Goal: Task Accomplishment & Management: Use online tool/utility

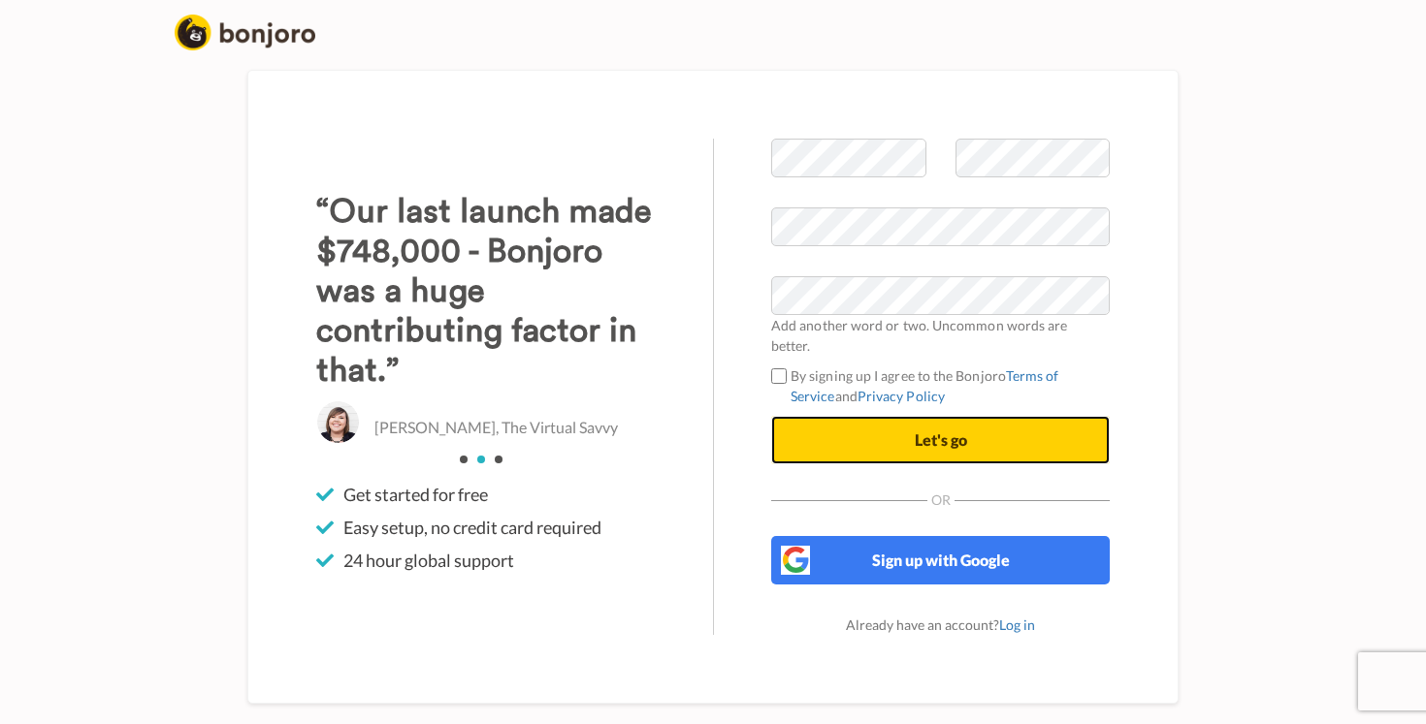
click at [905, 433] on button "Let's go" at bounding box center [940, 440] width 338 height 48
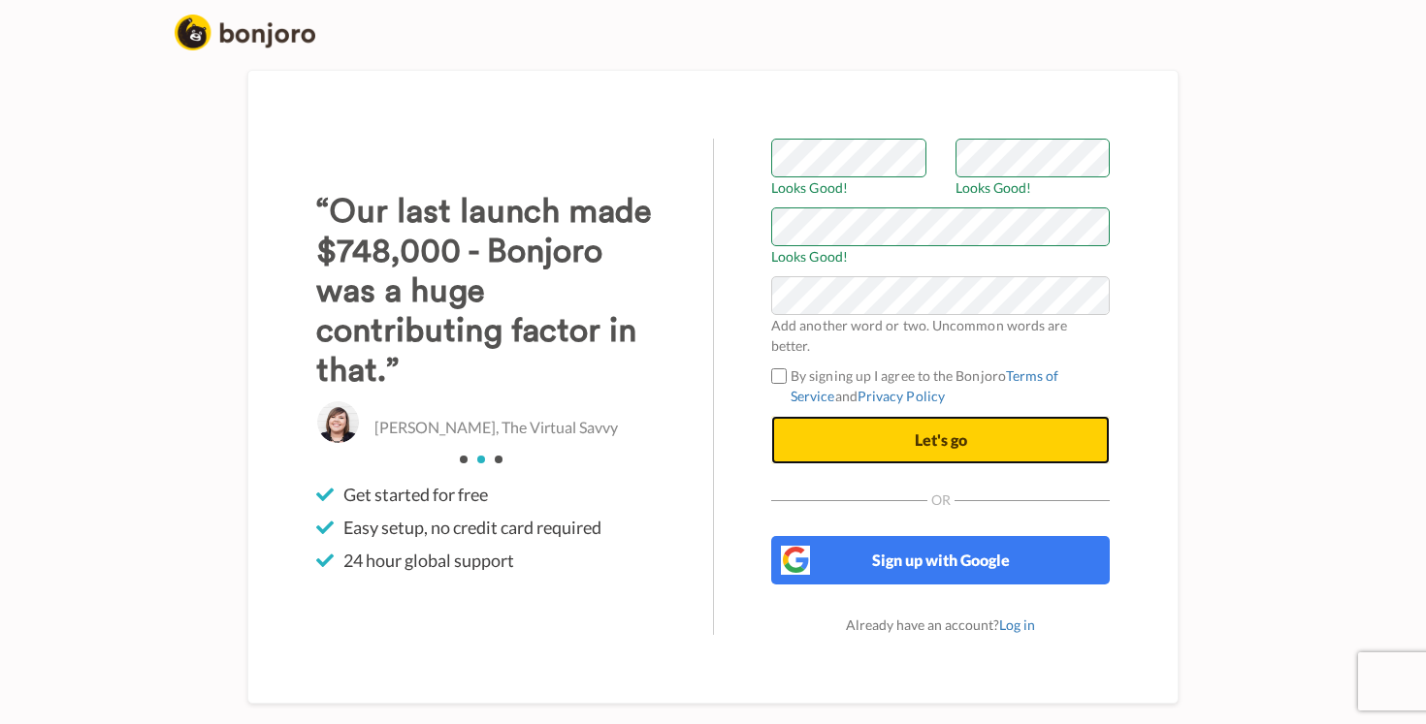
click at [943, 431] on span "Let's go" at bounding box center [940, 440] width 52 height 18
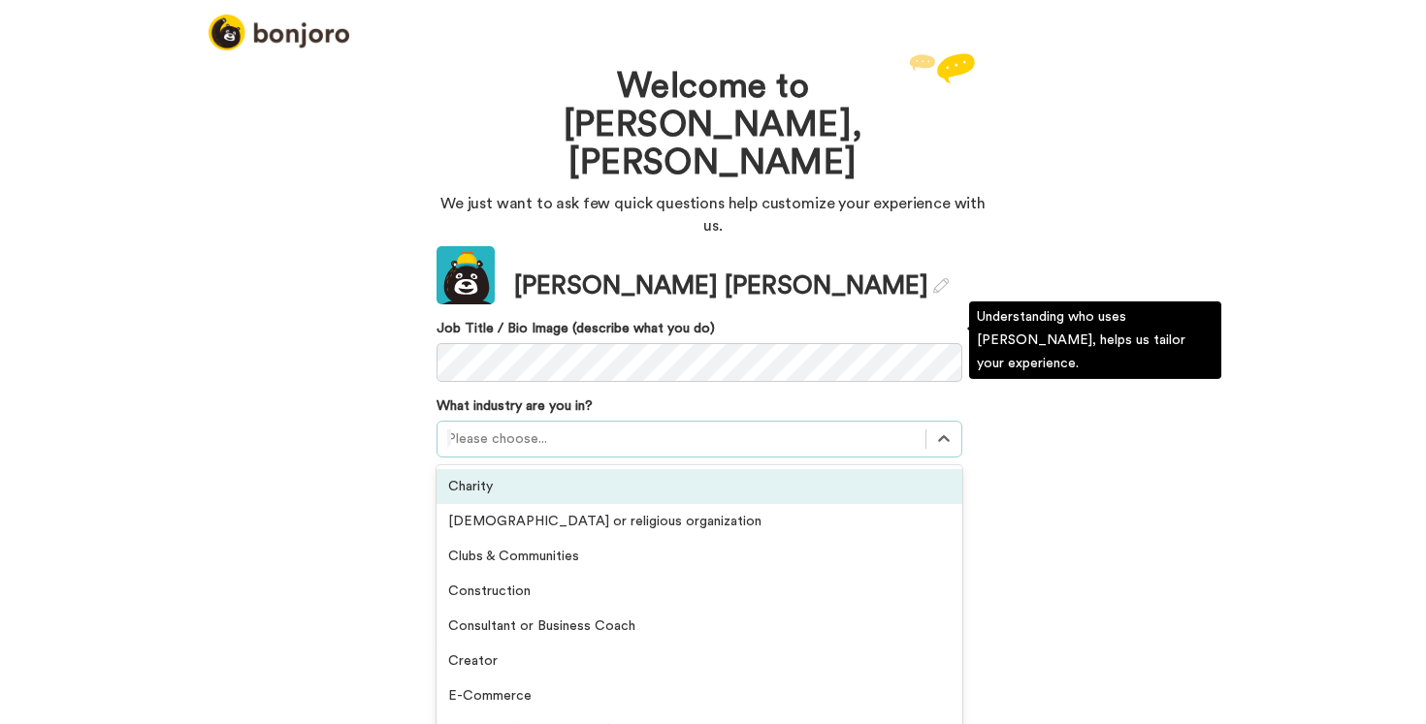
click at [681, 428] on div at bounding box center [681, 439] width 468 height 23
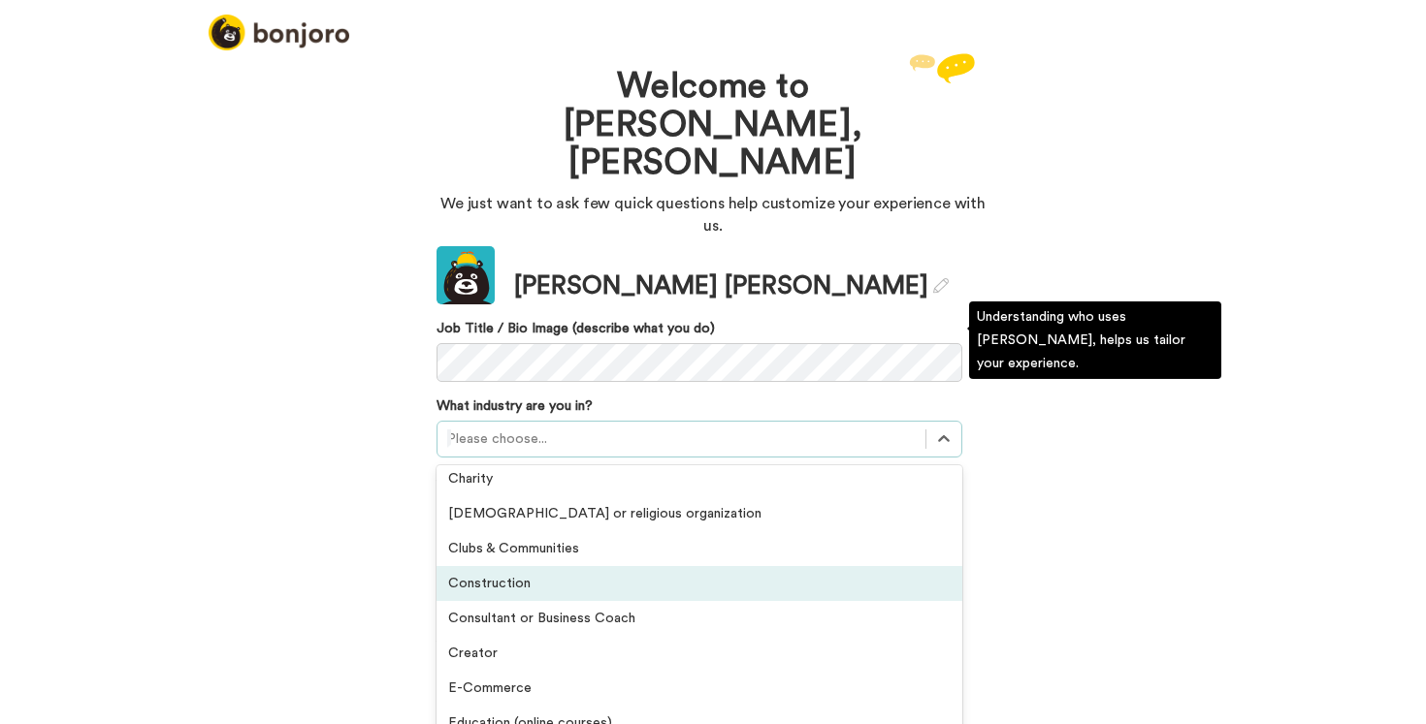
scroll to position [10, 0]
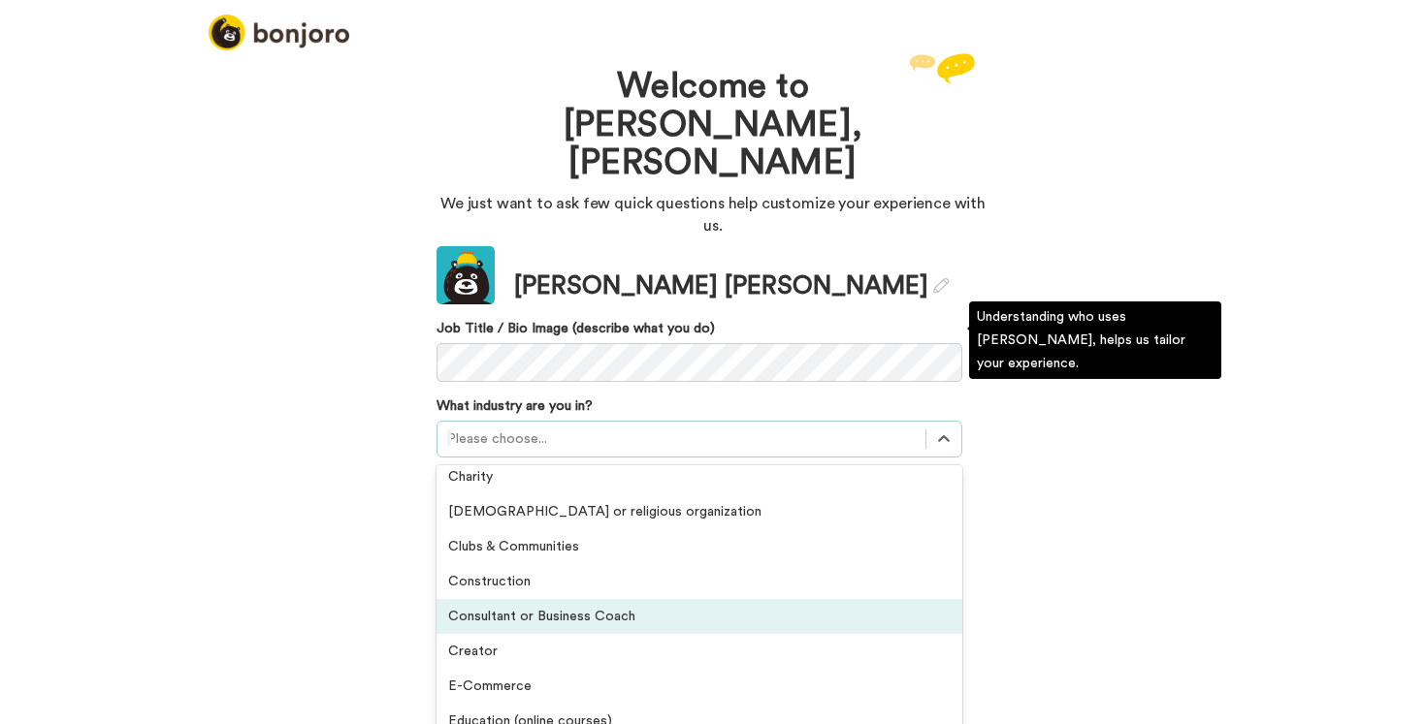
click at [616, 599] on div "Consultant or Business Coach" at bounding box center [699, 616] width 526 height 35
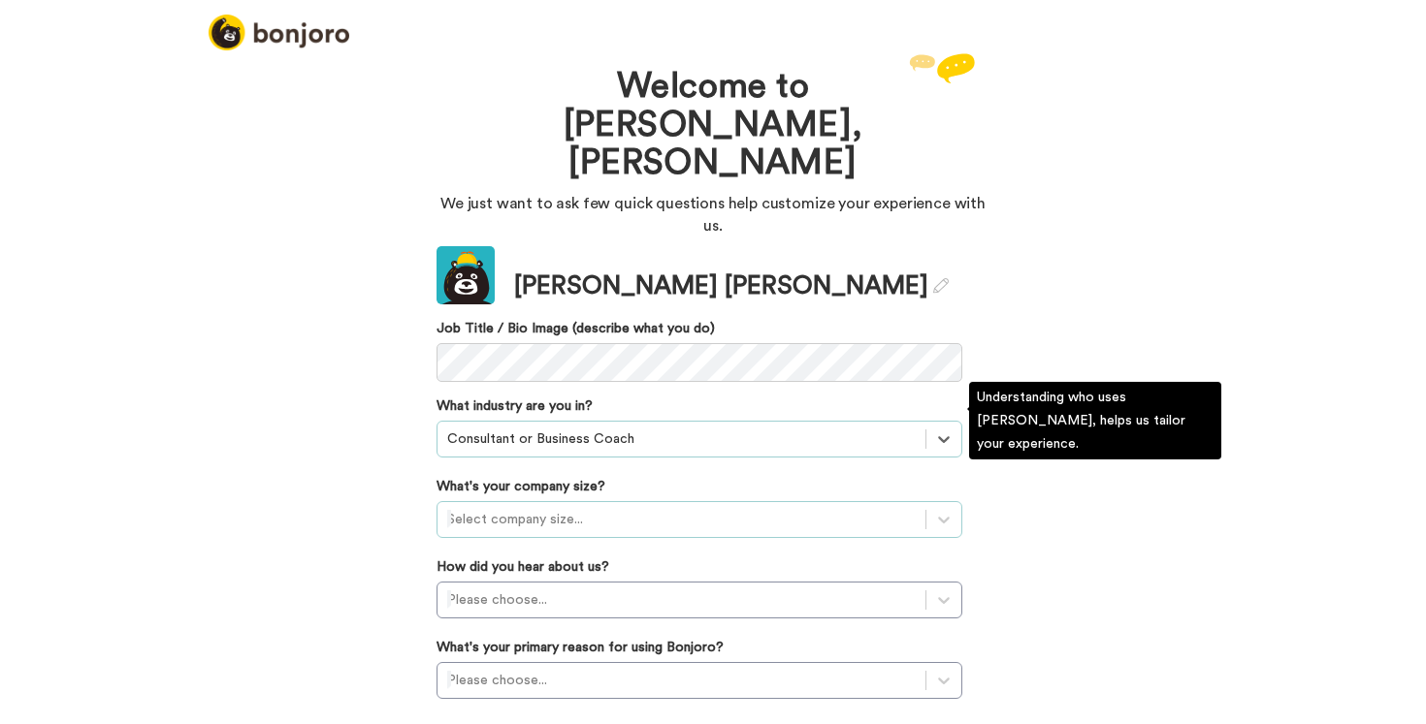
click at [563, 508] on div at bounding box center [681, 519] width 468 height 23
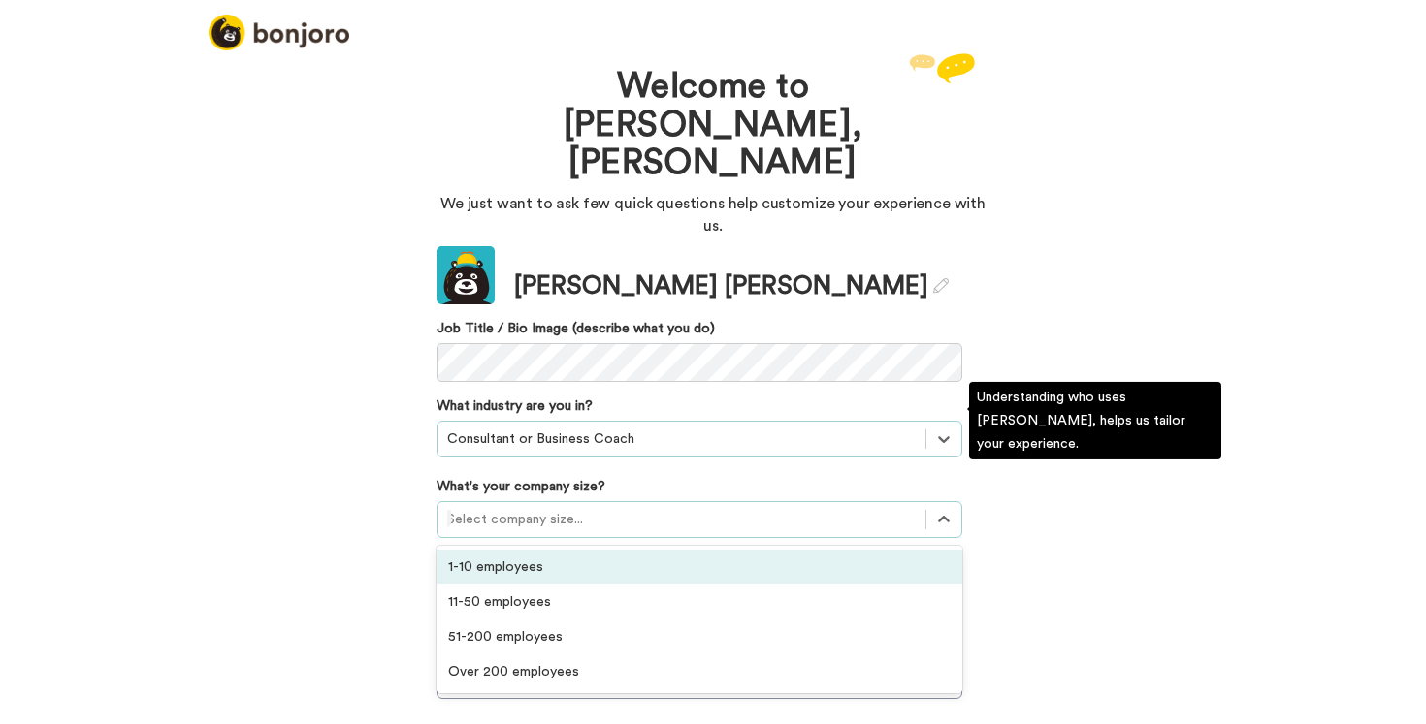
click at [536, 550] on div "1-10 employees" at bounding box center [699, 567] width 526 height 35
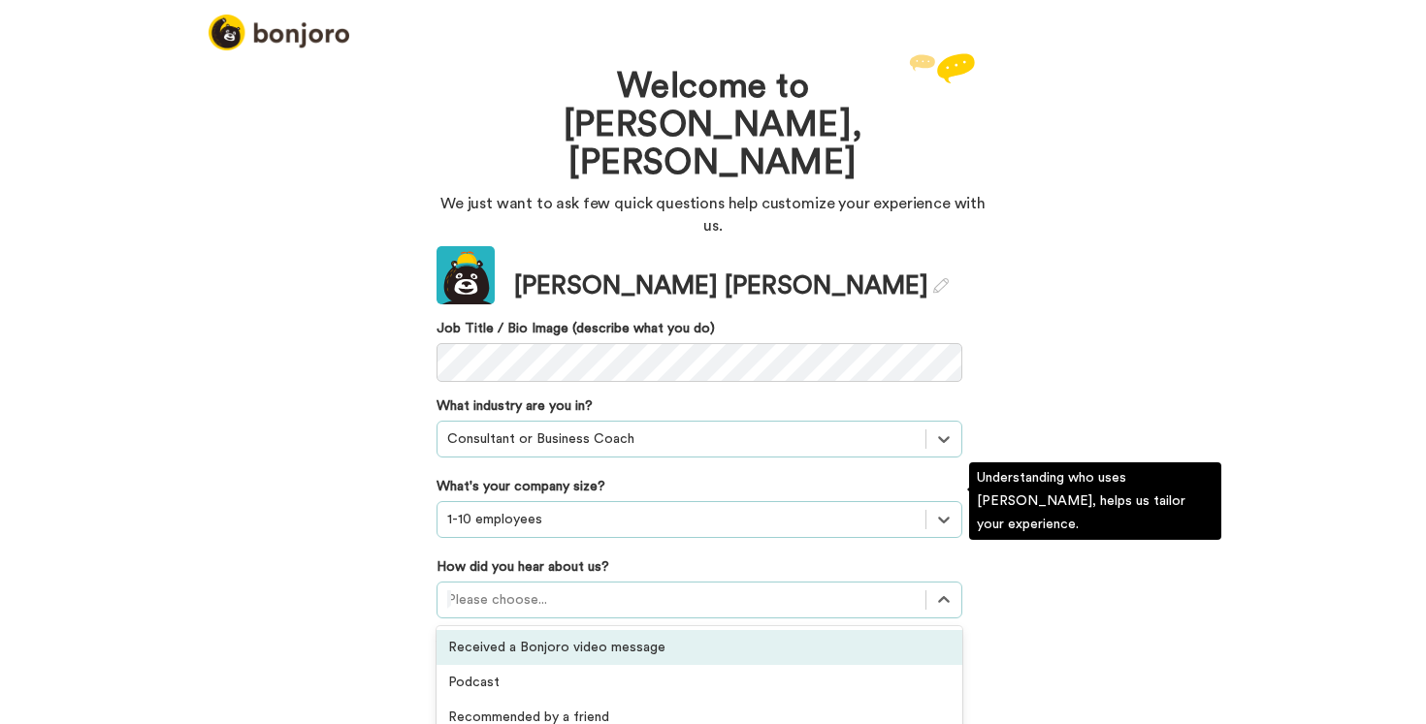
scroll to position [0, 0]
click at [535, 589] on div at bounding box center [681, 600] width 468 height 23
click at [520, 630] on div "Received a Bonjoro video message" at bounding box center [699, 647] width 526 height 35
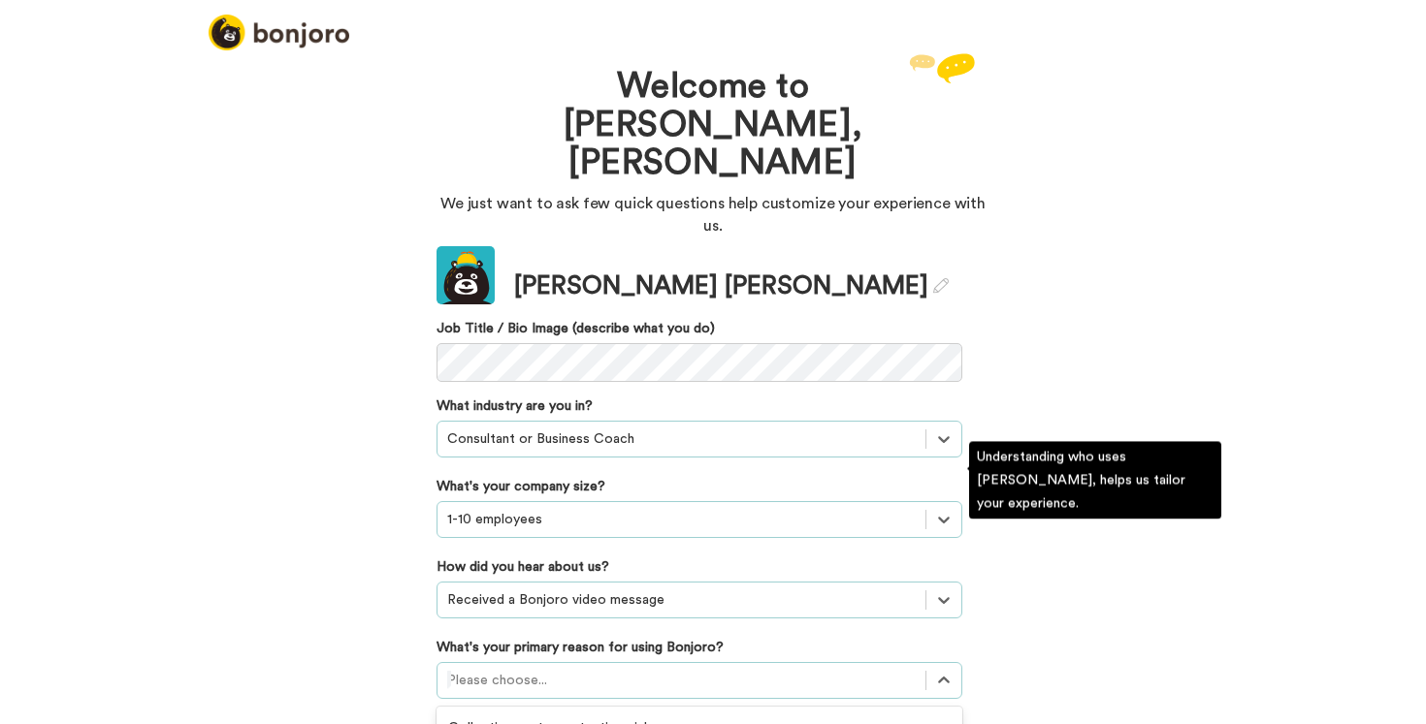
scroll to position [101, 0]
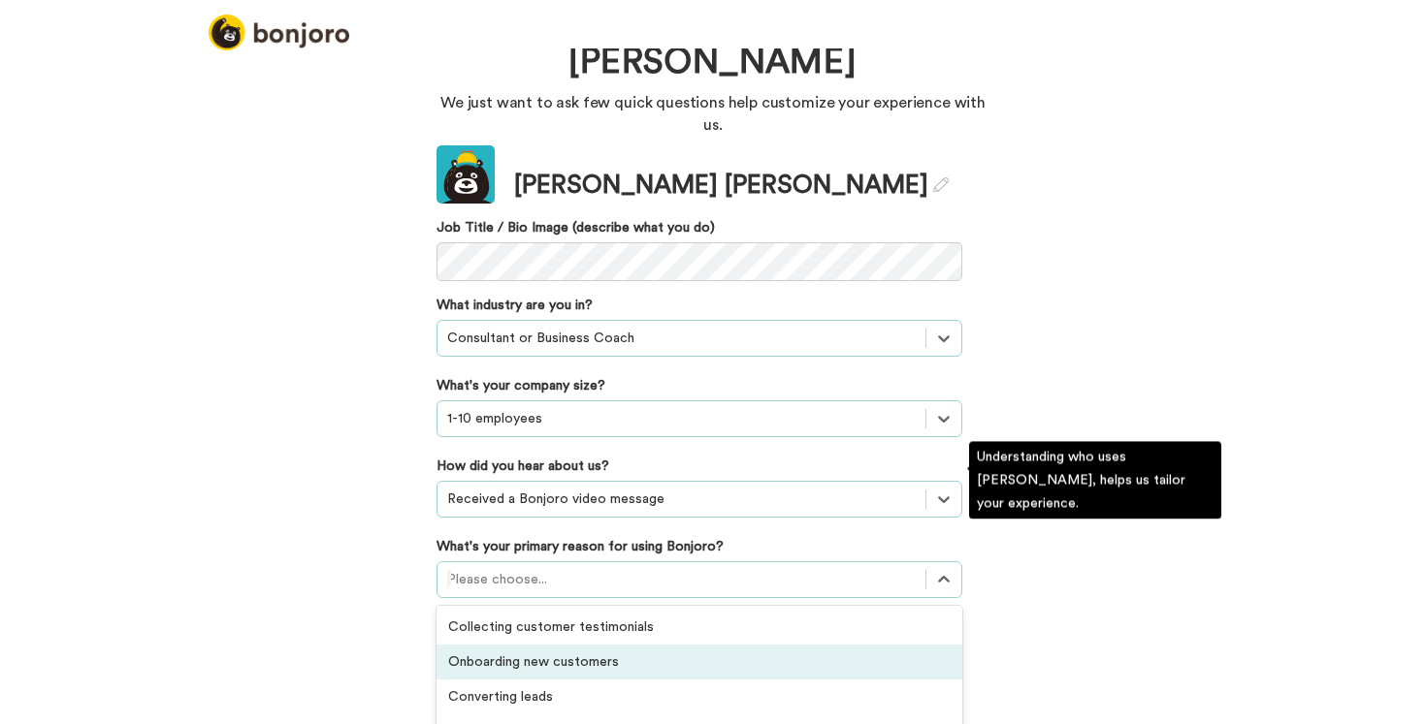
click at [521, 573] on div "option Onboarding new customers focused, 2 of 6. 6 results available. Use Up an…" at bounding box center [699, 579] width 526 height 37
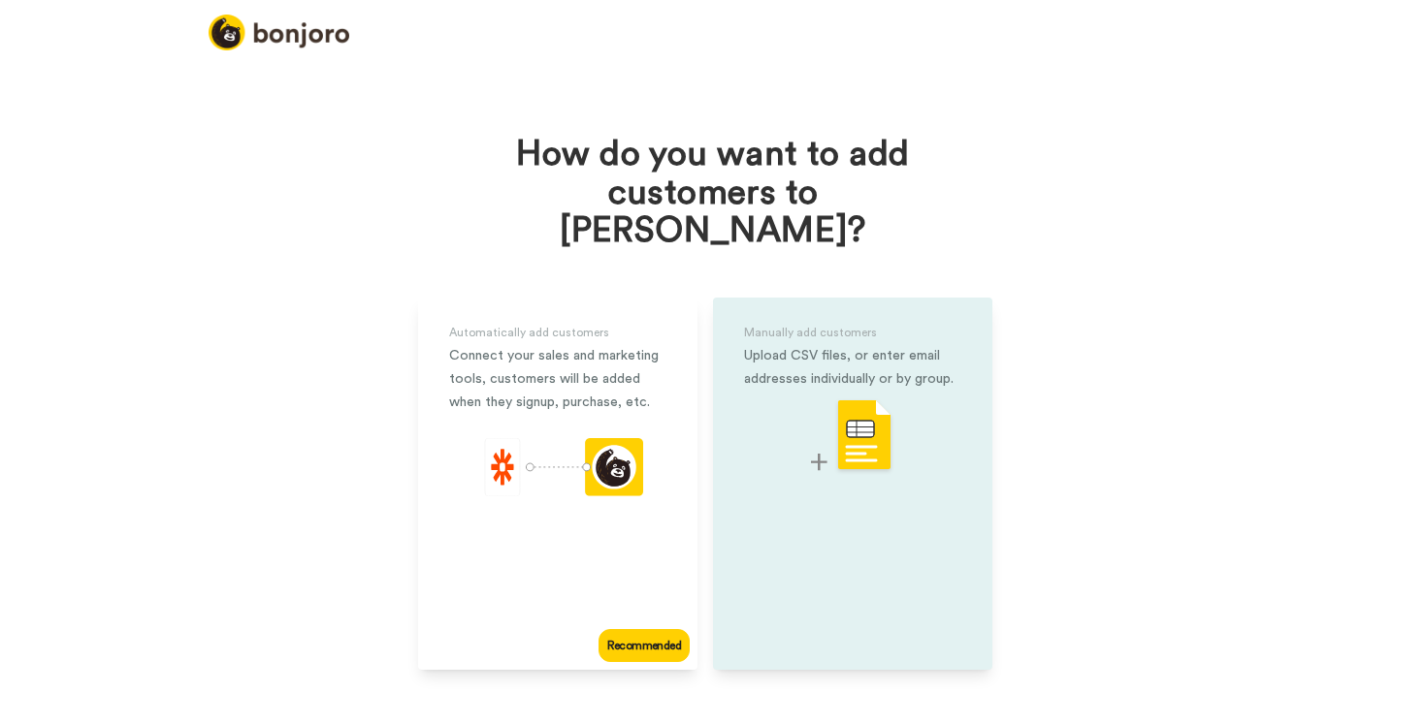
click at [864, 414] on img at bounding box center [852, 437] width 83 height 77
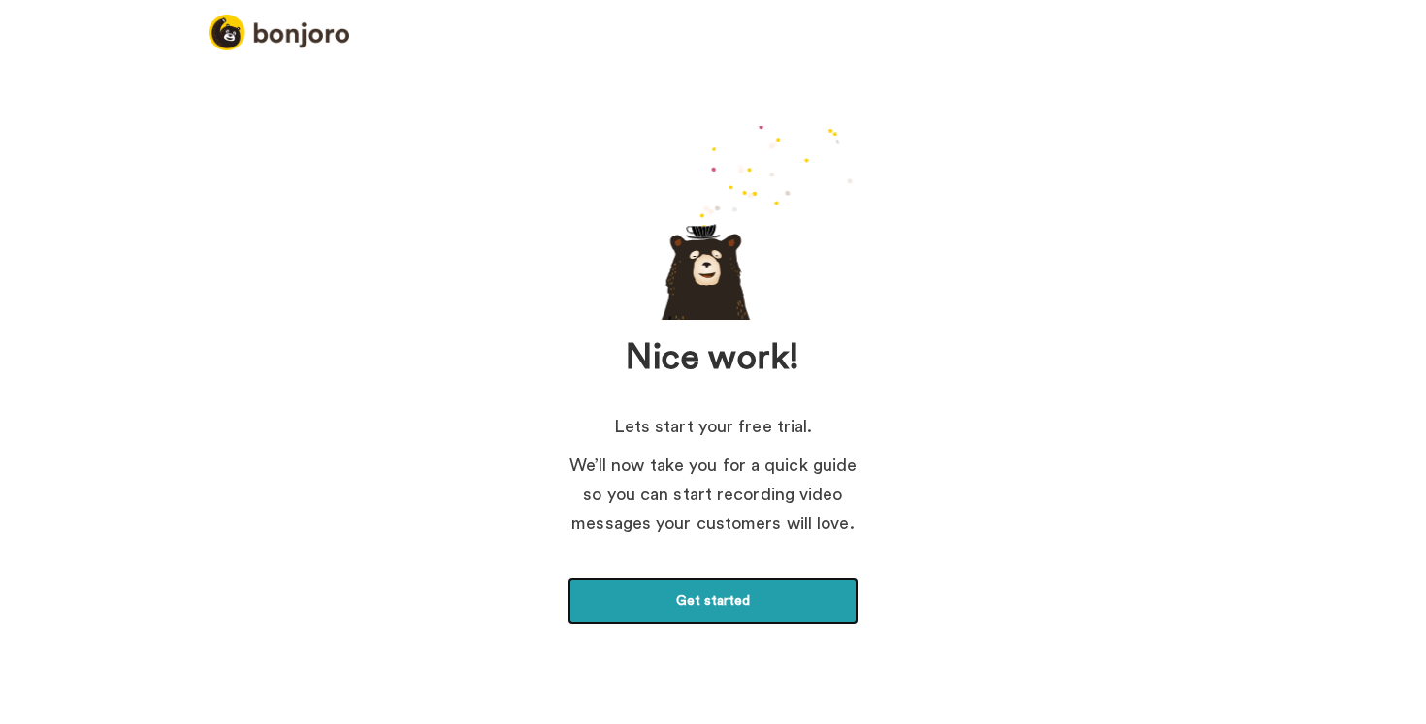
click at [684, 614] on link "Get started" at bounding box center [712, 601] width 291 height 48
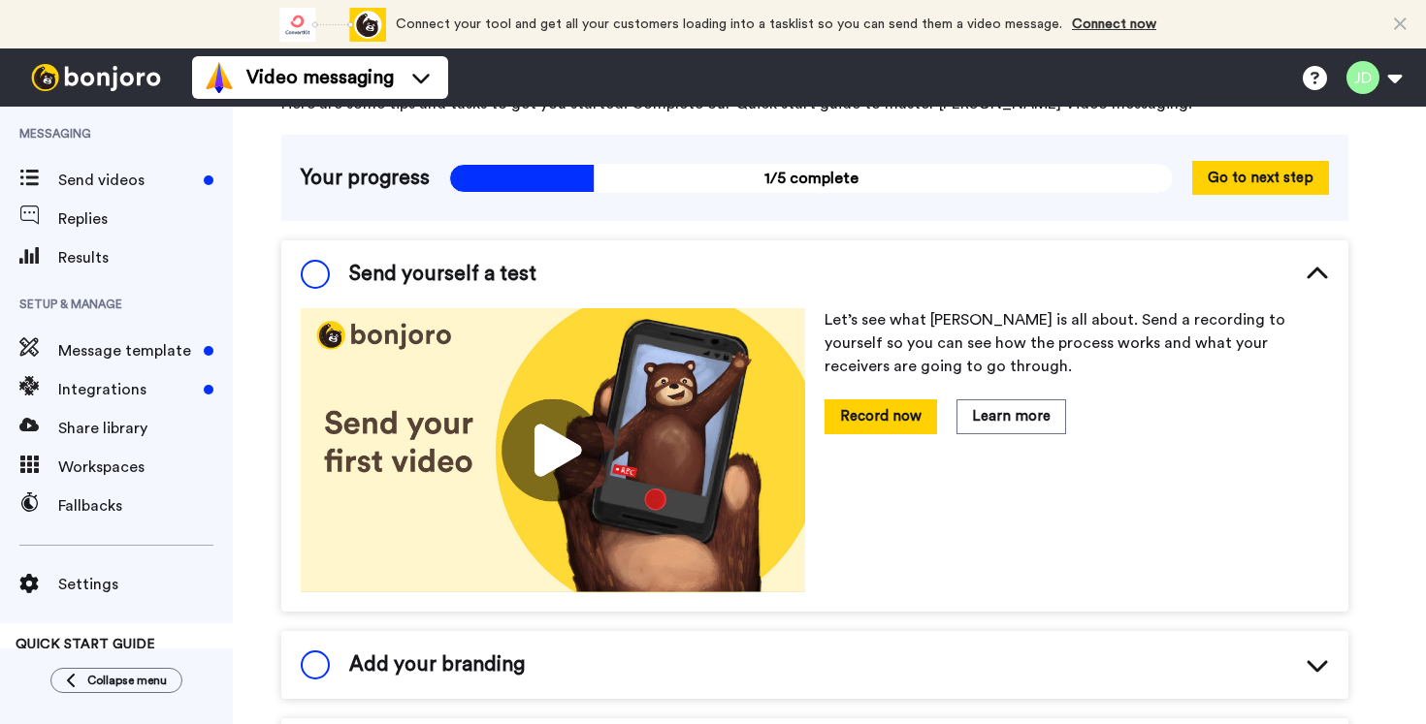
scroll to position [112, 0]
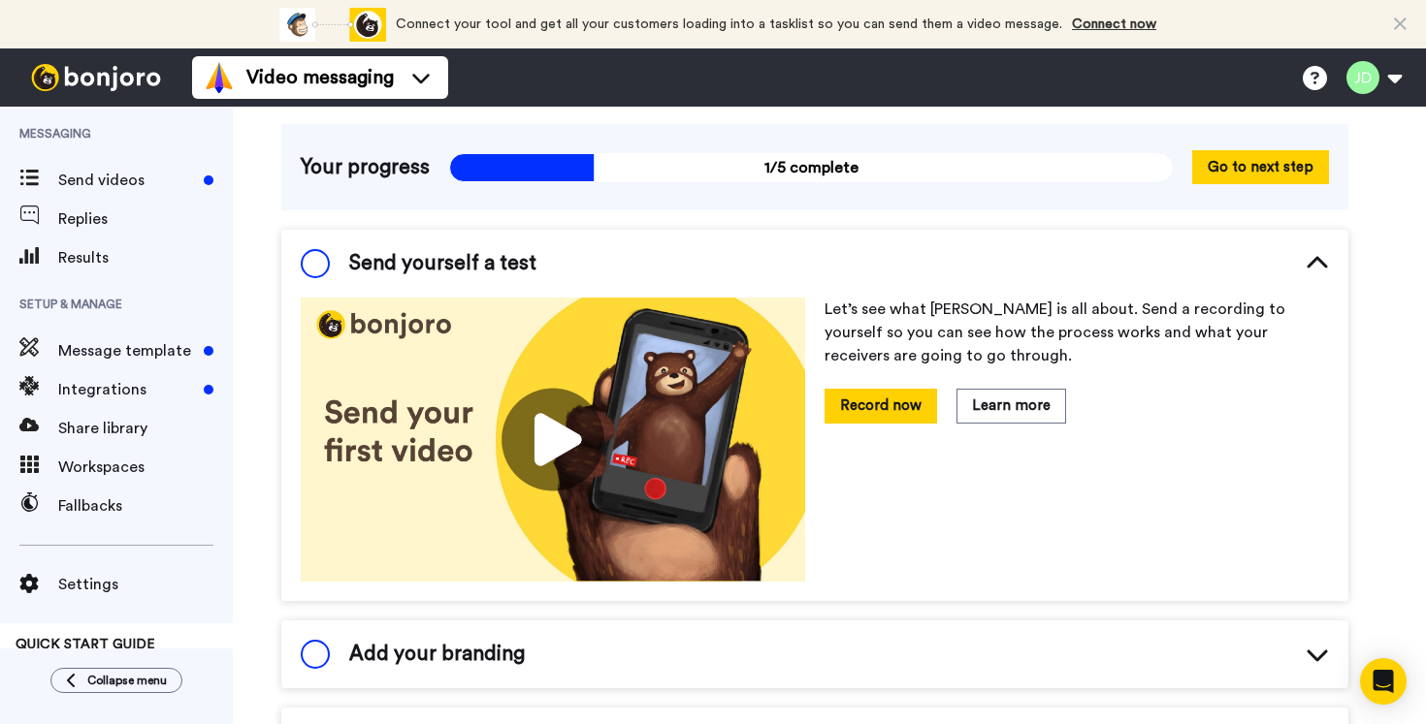
click at [319, 265] on span at bounding box center [315, 263] width 29 height 29
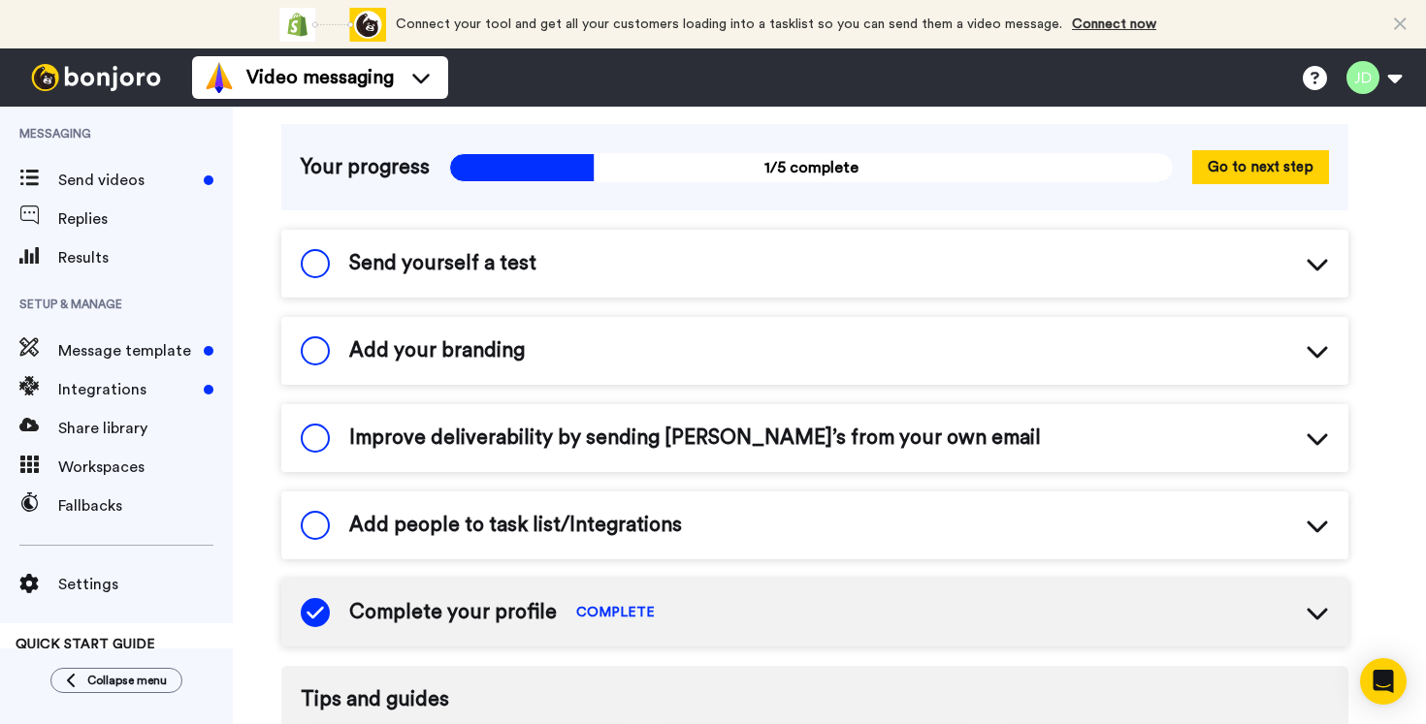
click at [302, 255] on div "Send yourself a test" at bounding box center [419, 263] width 236 height 29
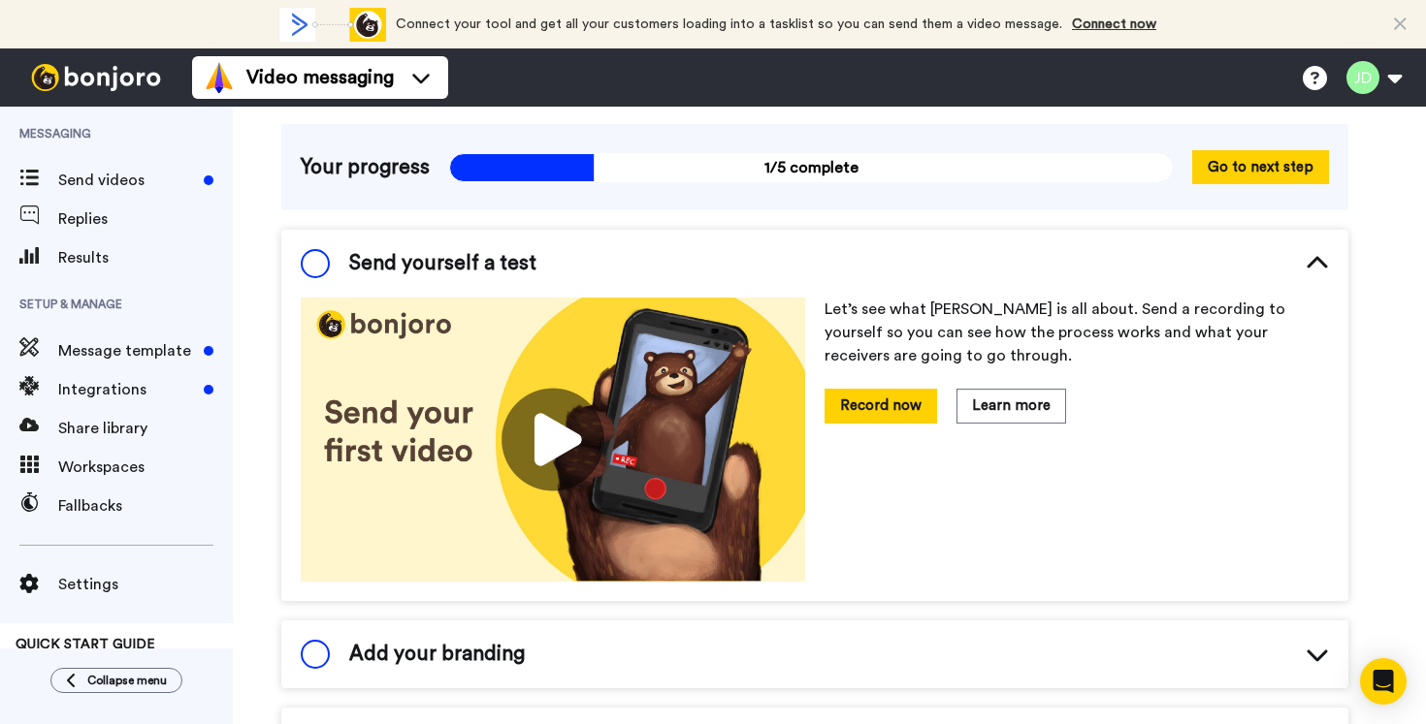
click at [313, 260] on span at bounding box center [315, 263] width 29 height 29
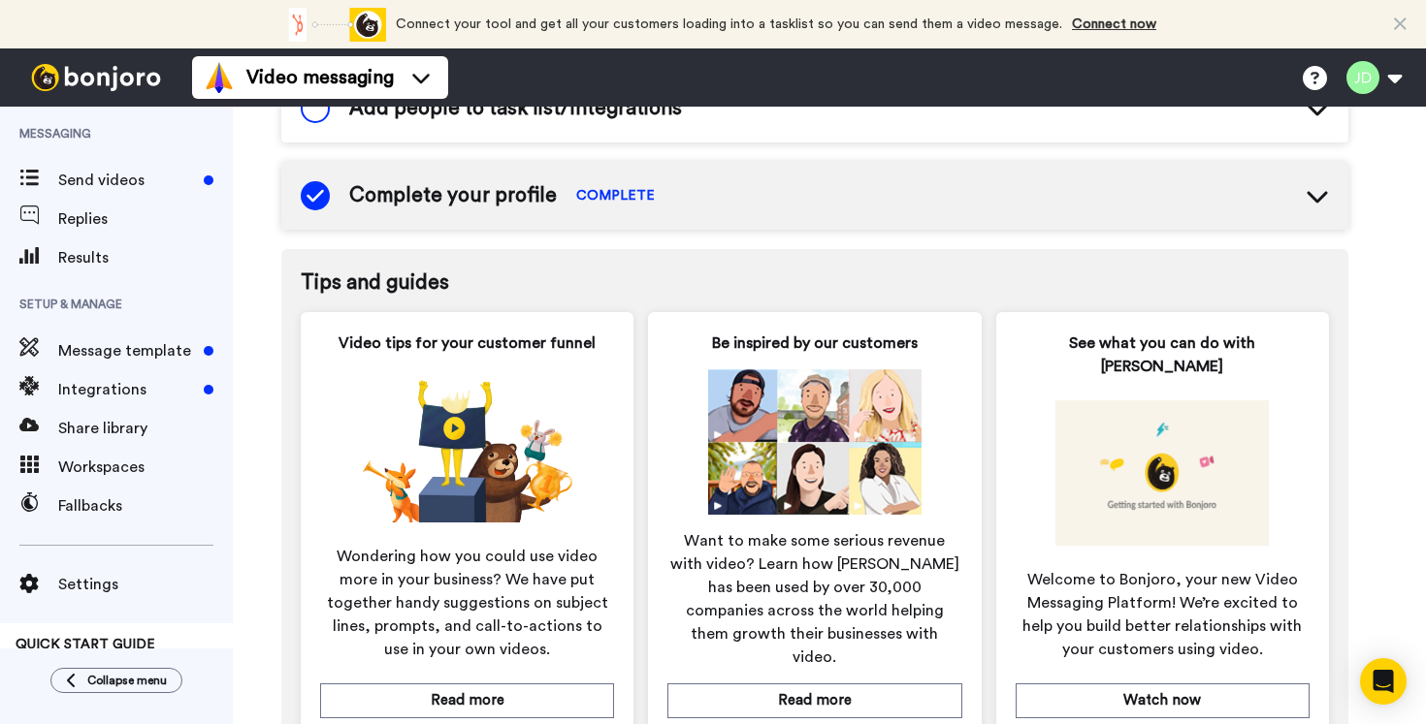
scroll to position [588, 0]
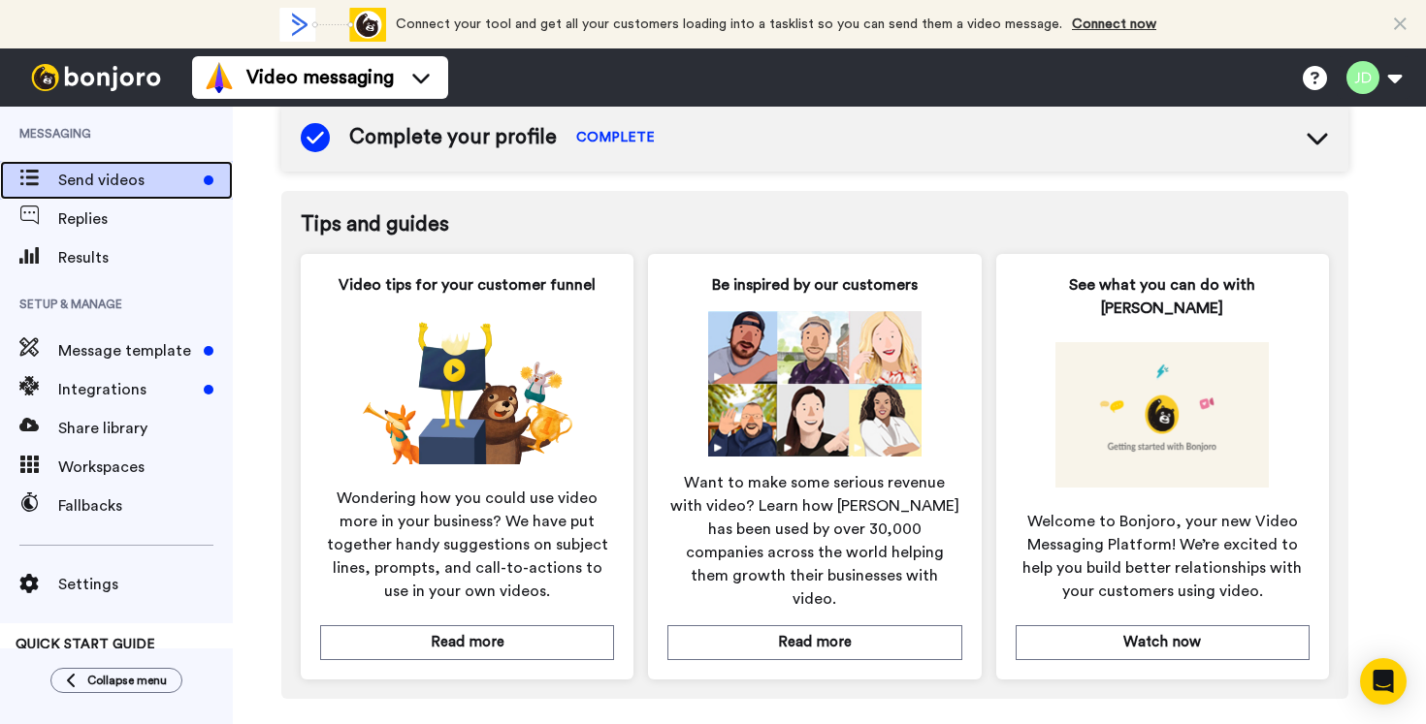
click at [102, 184] on span "Send videos" at bounding box center [127, 180] width 138 height 23
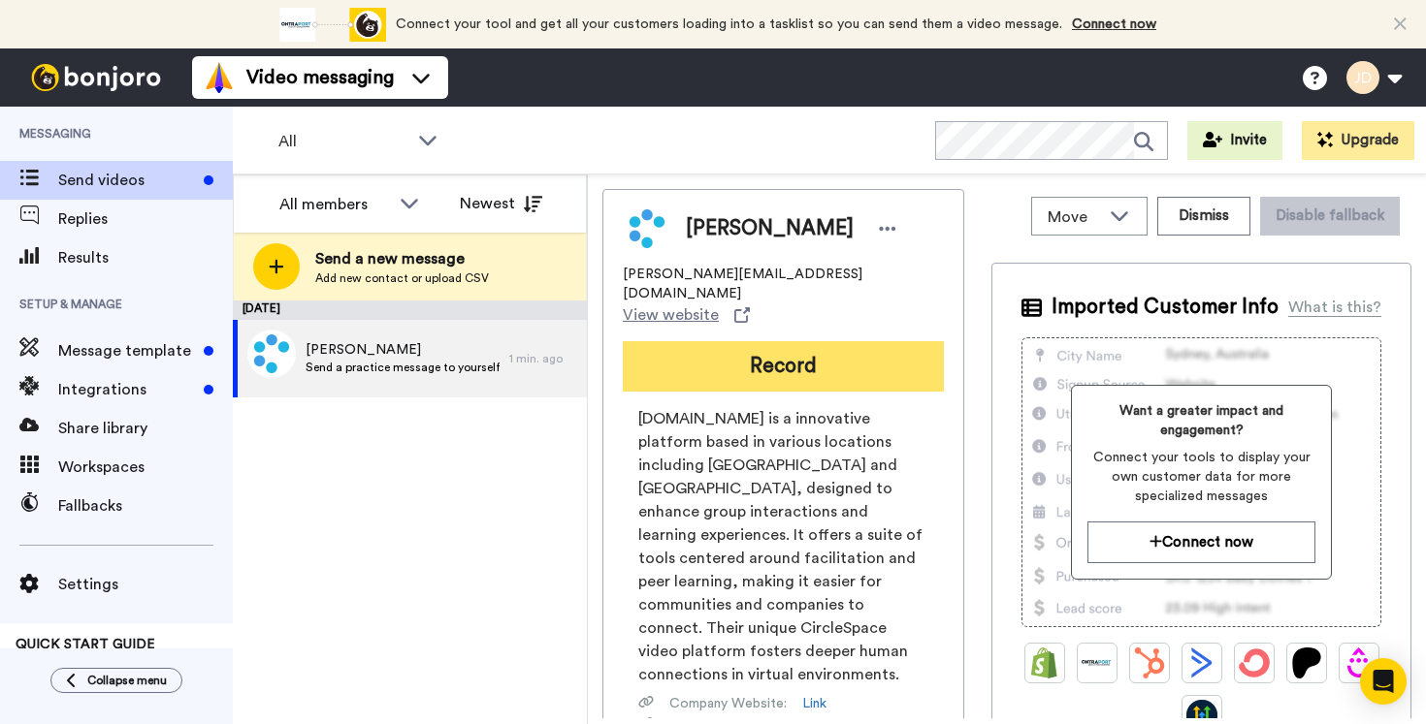
click at [765, 341] on button "Record" at bounding box center [783, 366] width 321 height 50
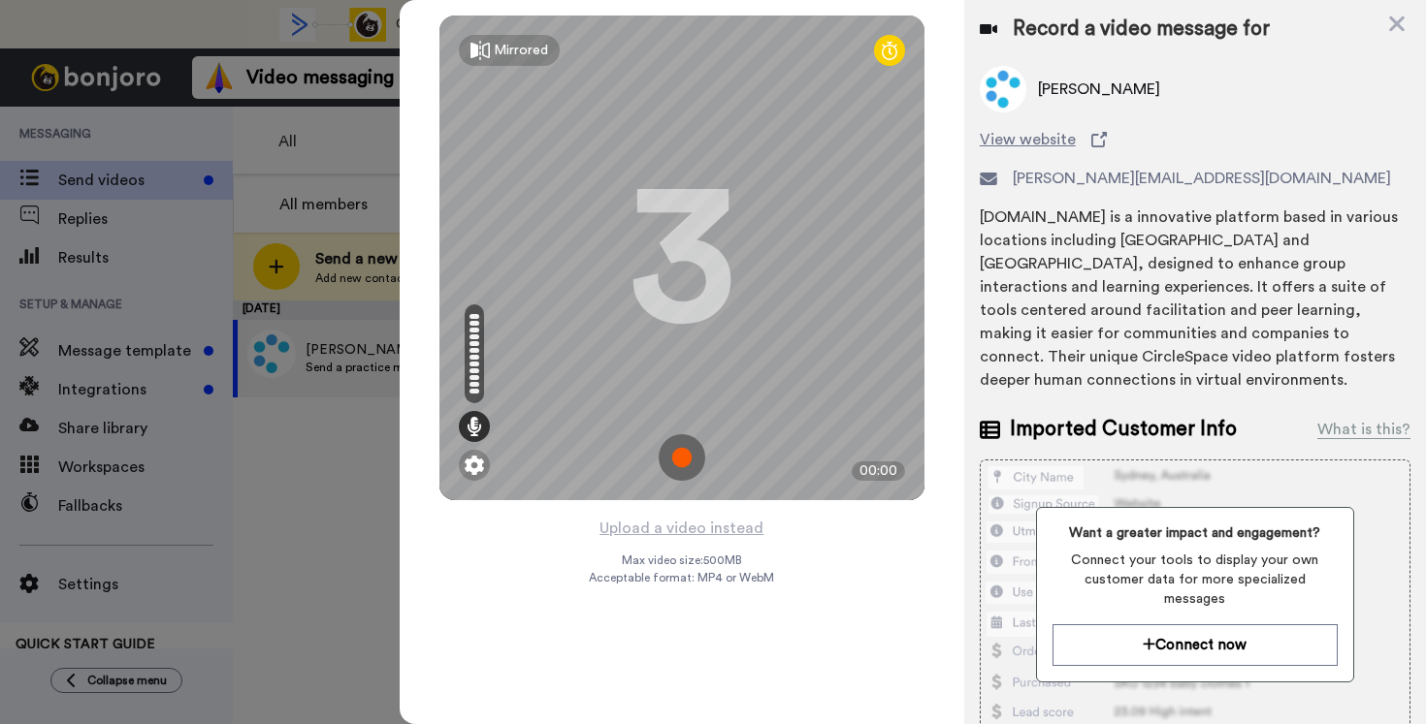
click at [684, 459] on img at bounding box center [681, 457] width 47 height 47
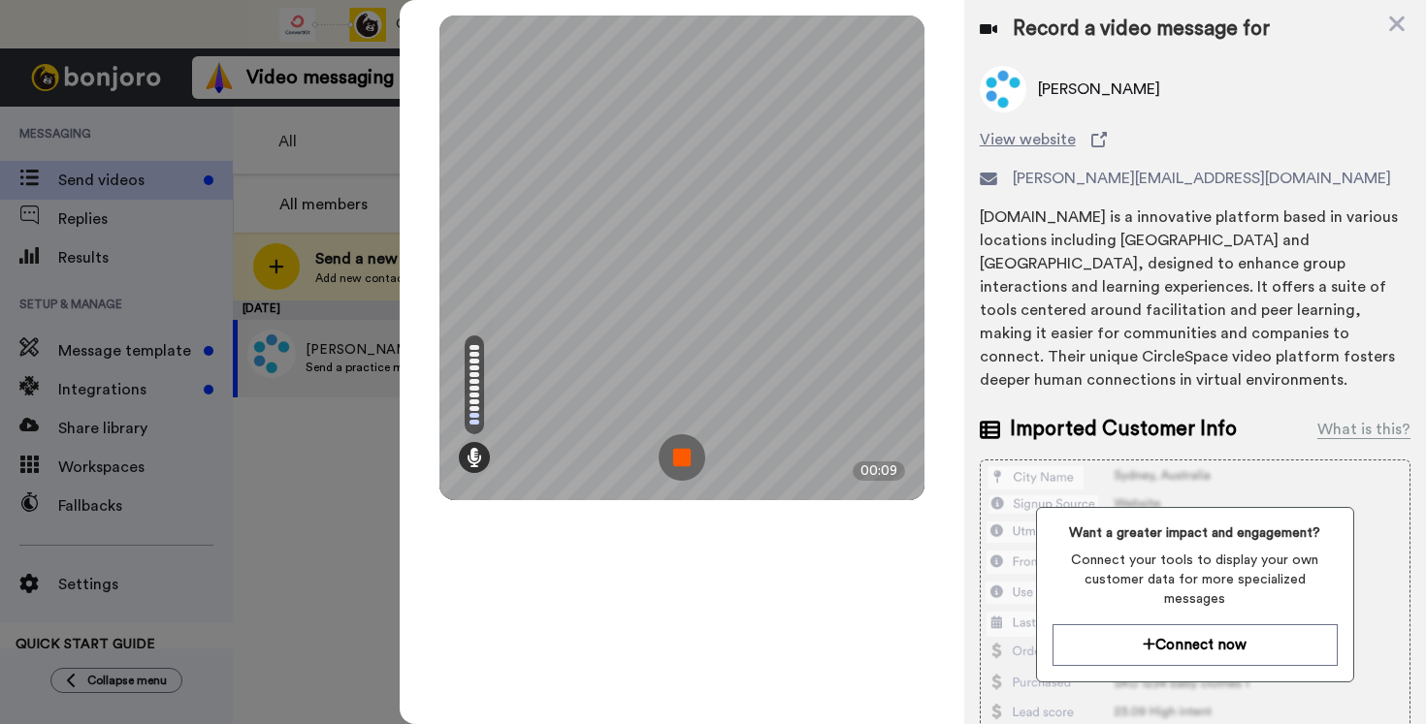
click at [684, 459] on img at bounding box center [681, 457] width 47 height 47
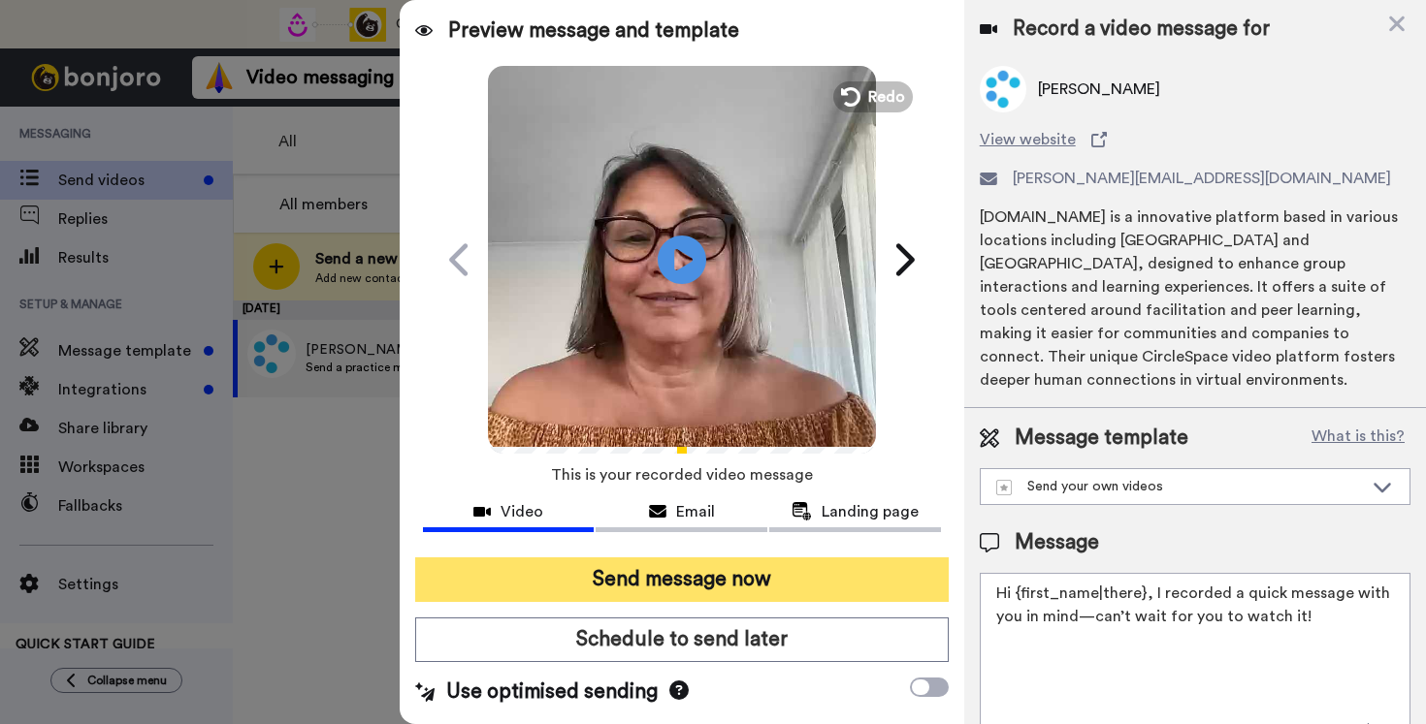
click at [717, 579] on button "Send message now" at bounding box center [681, 580] width 533 height 45
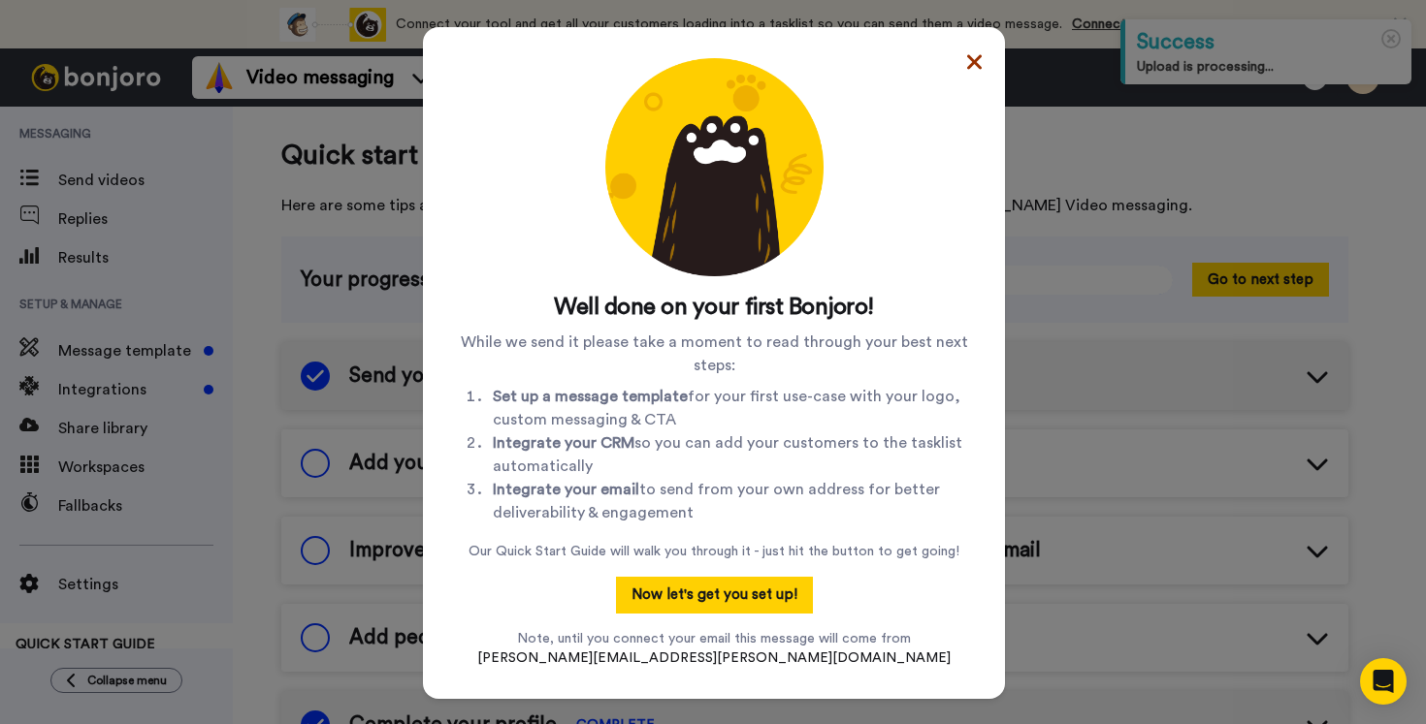
click at [967, 60] on icon at bounding box center [974, 61] width 15 height 23
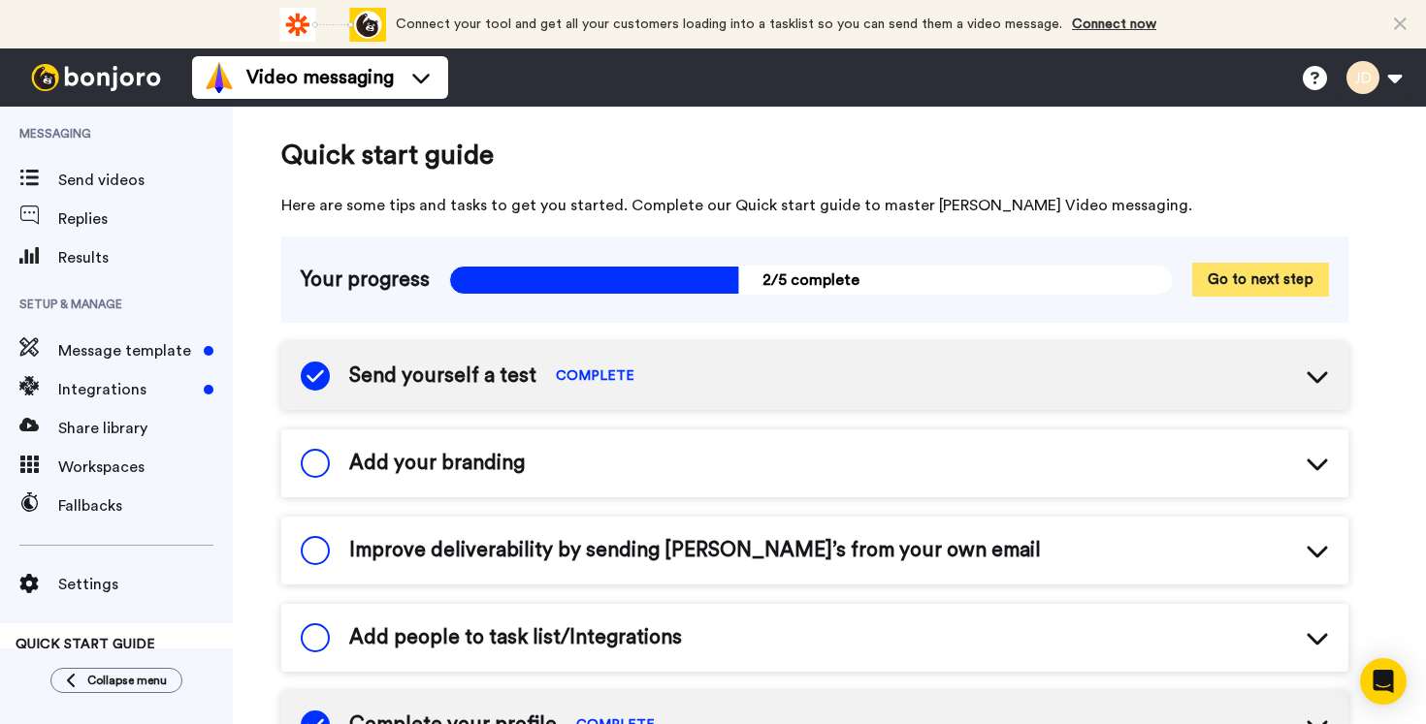
click at [1280, 281] on button "Go to next step" at bounding box center [1260, 280] width 137 height 34
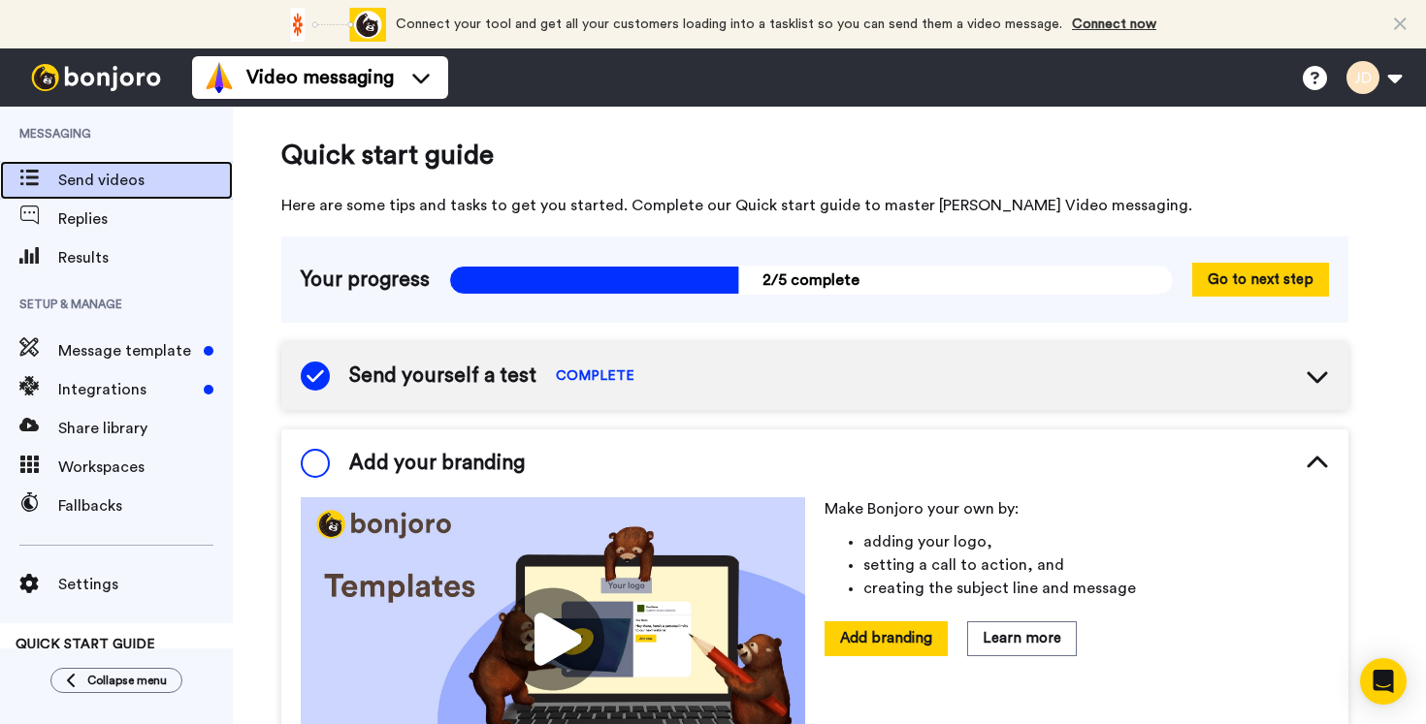
click at [58, 181] on span "Send videos" at bounding box center [145, 180] width 175 height 23
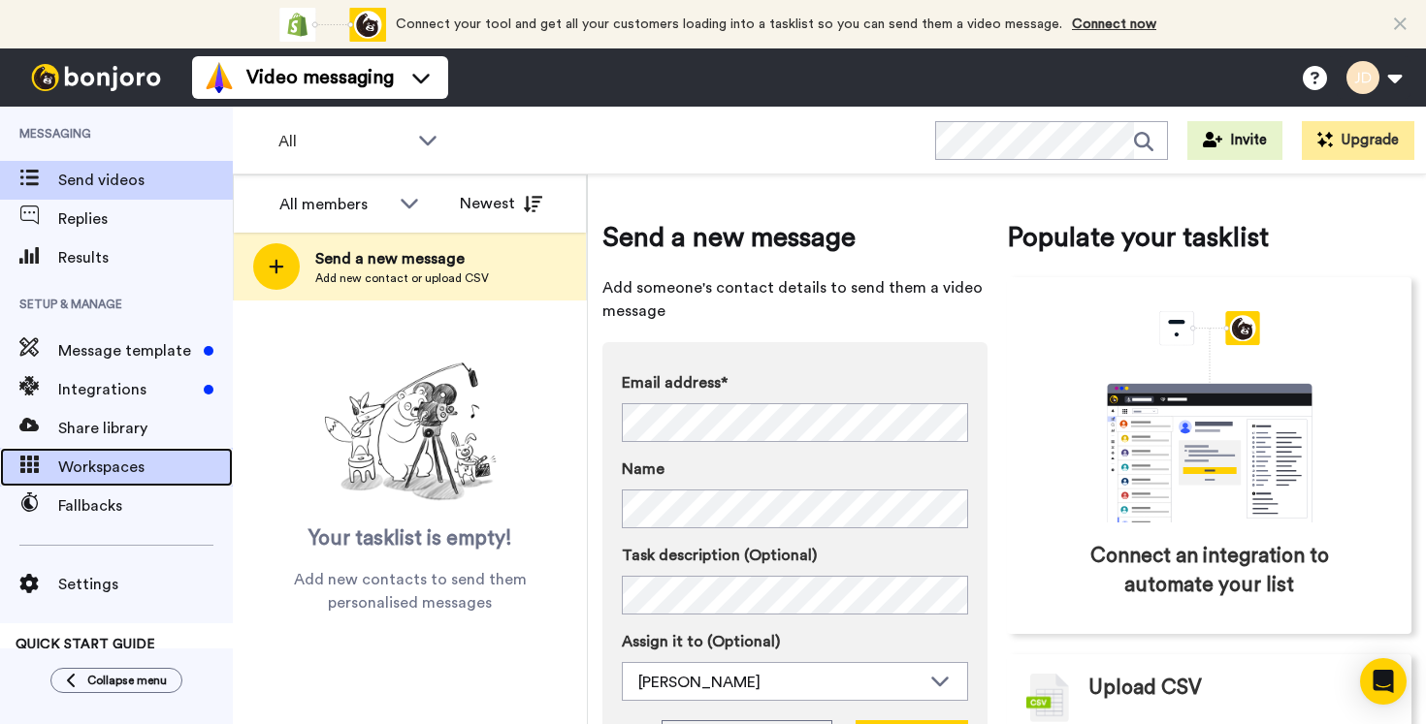
click at [90, 465] on span "Workspaces" at bounding box center [145, 467] width 175 height 23
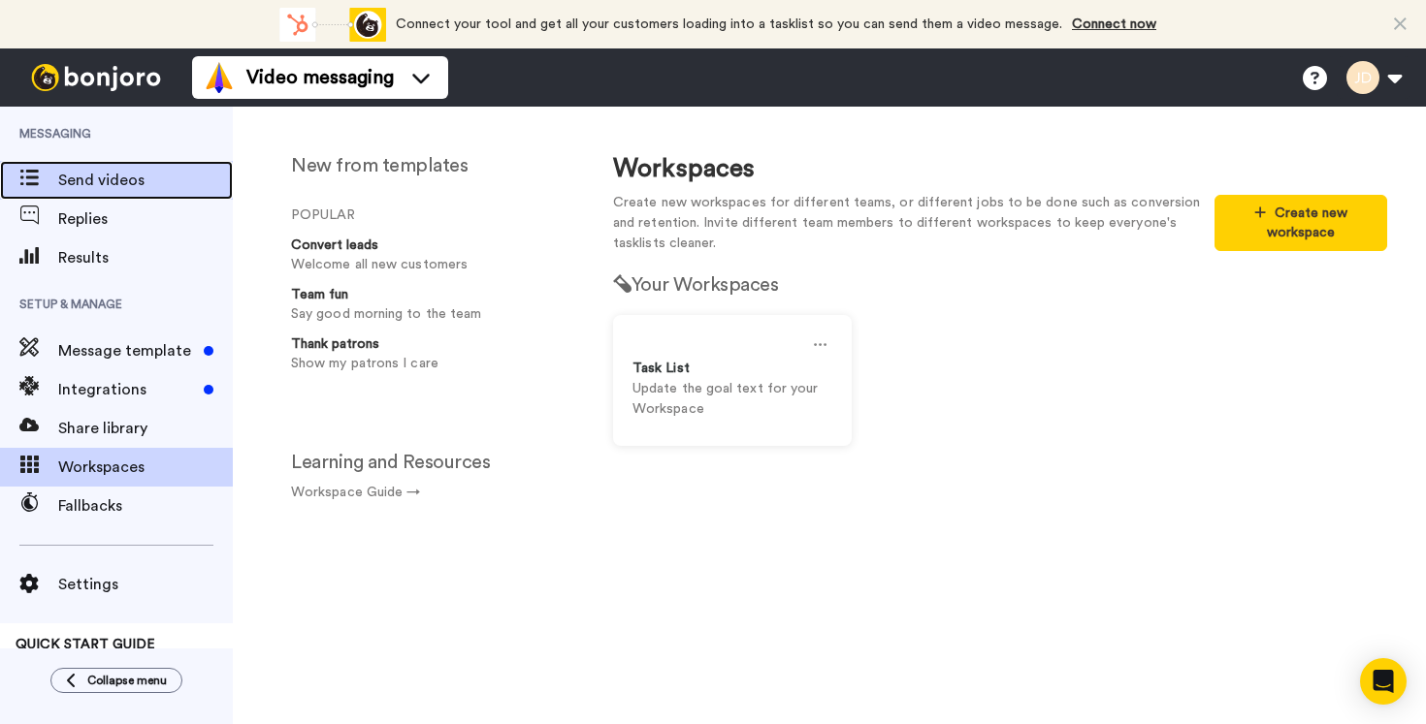
click at [76, 180] on span "Send videos" at bounding box center [145, 180] width 175 height 23
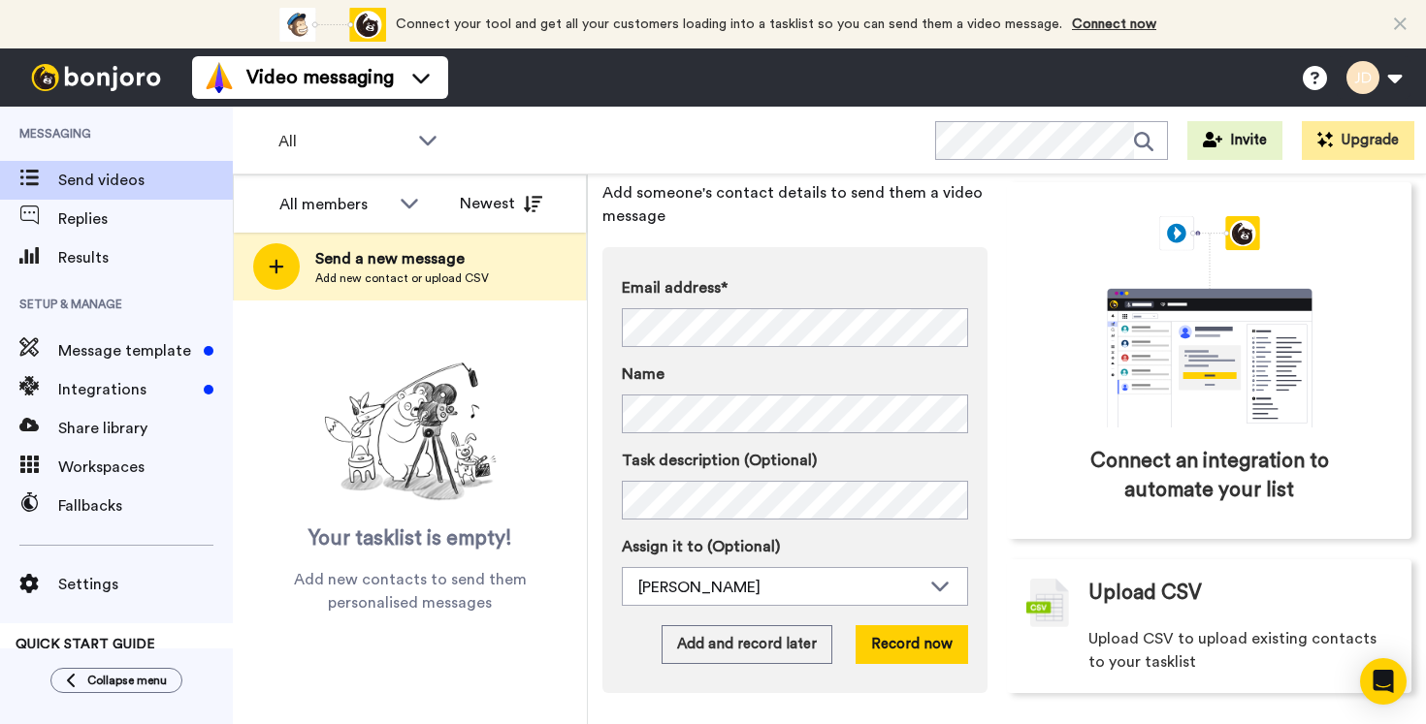
scroll to position [99, 0]
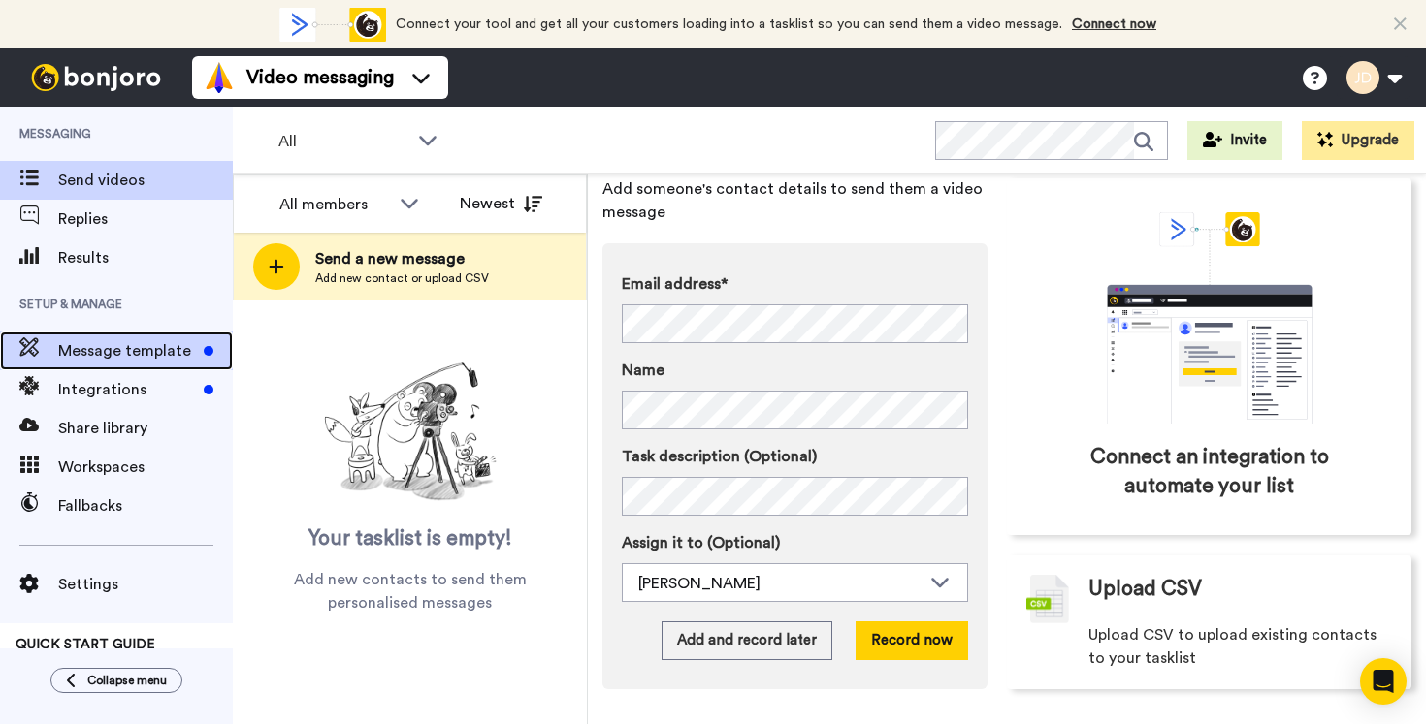
click at [118, 356] on span "Message template" at bounding box center [127, 350] width 138 height 23
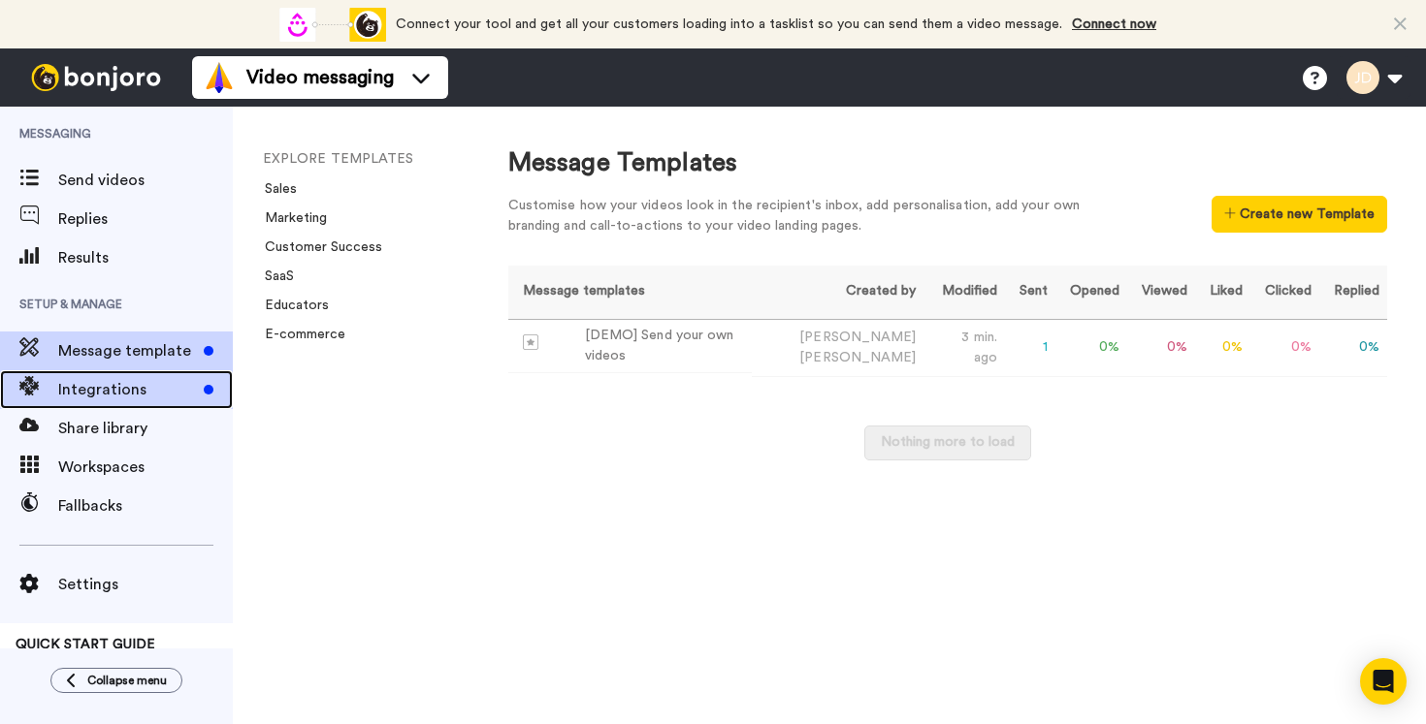
click at [138, 393] on span "Integrations" at bounding box center [127, 389] width 138 height 23
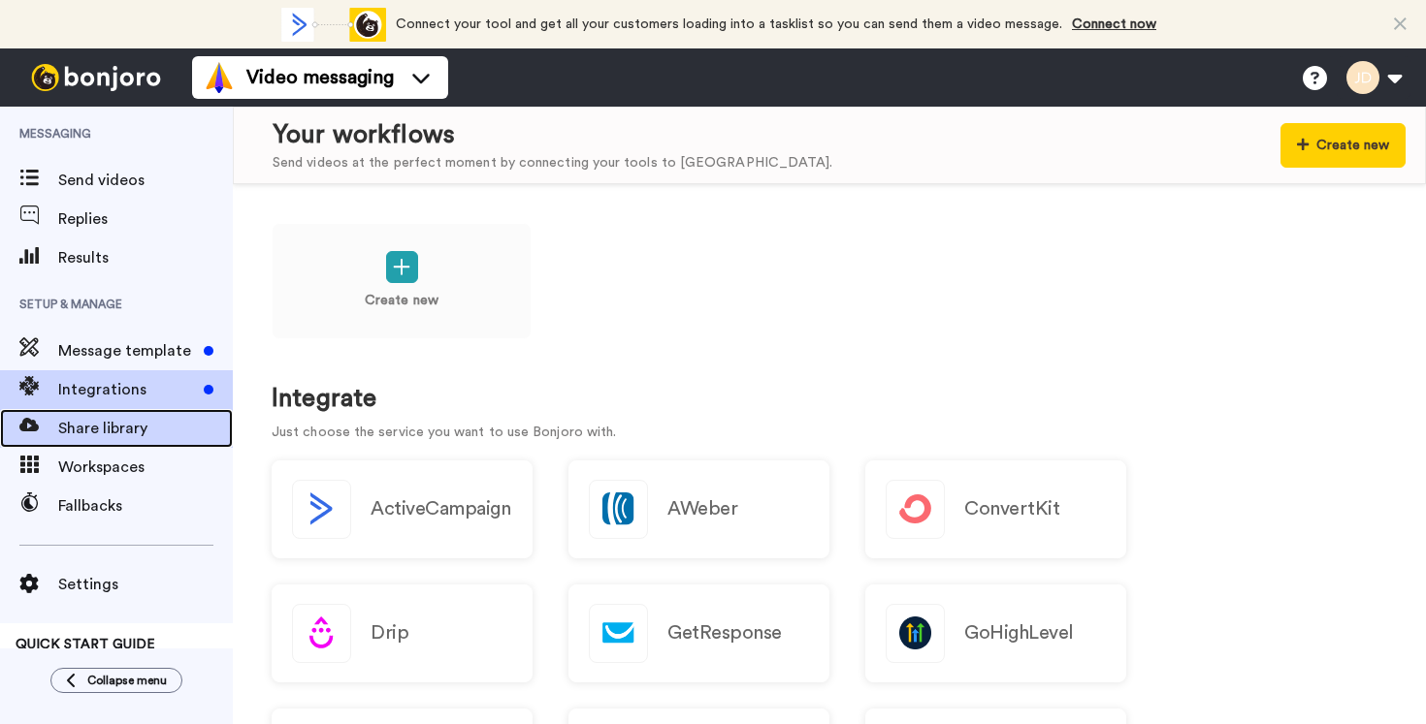
click at [111, 425] on span "Share library" at bounding box center [145, 428] width 175 height 23
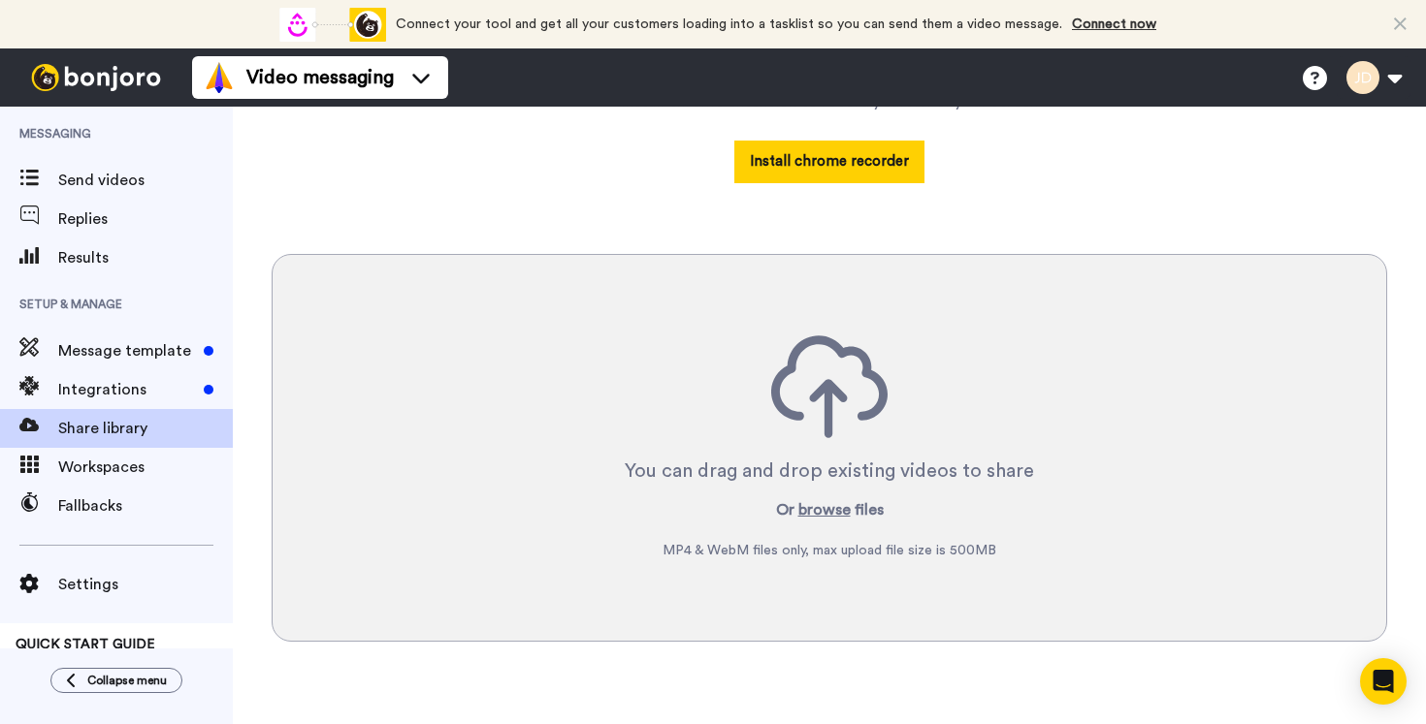
scroll to position [350, 0]
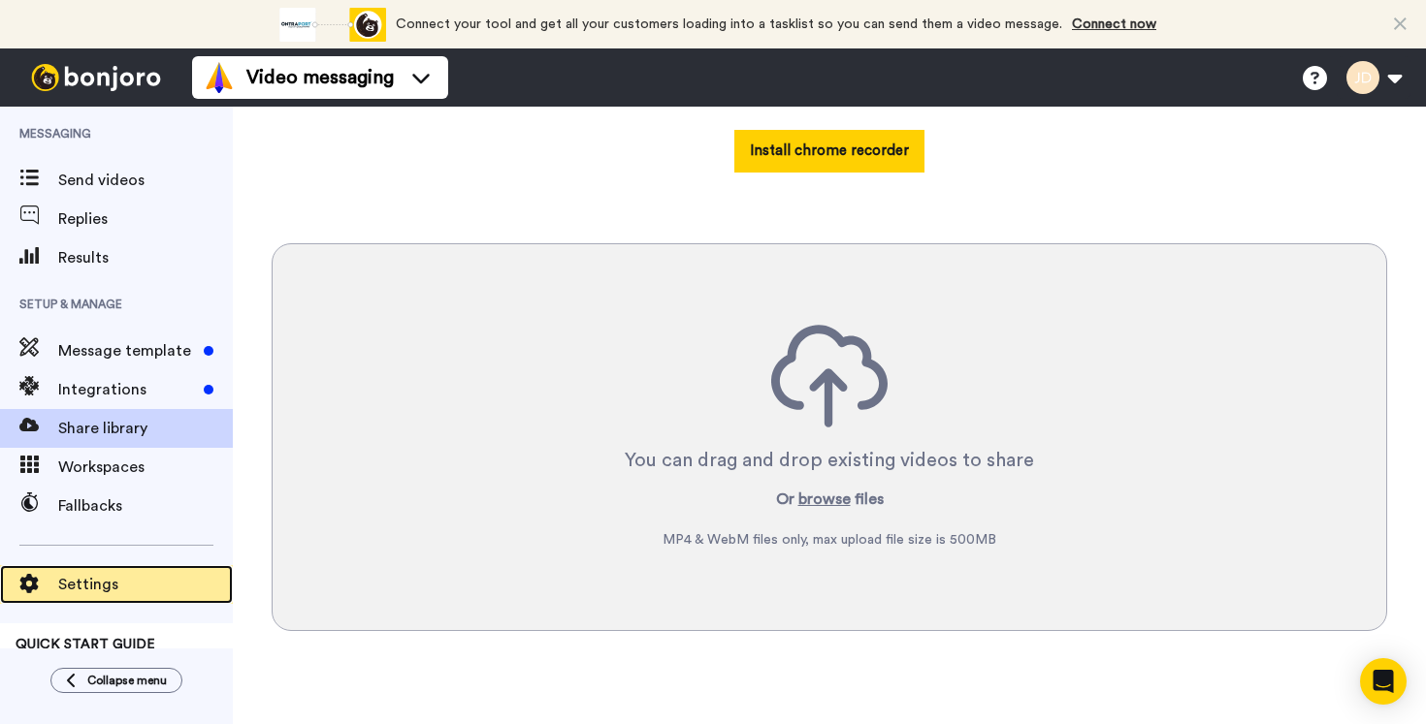
click at [66, 576] on span "Settings" at bounding box center [145, 584] width 175 height 23
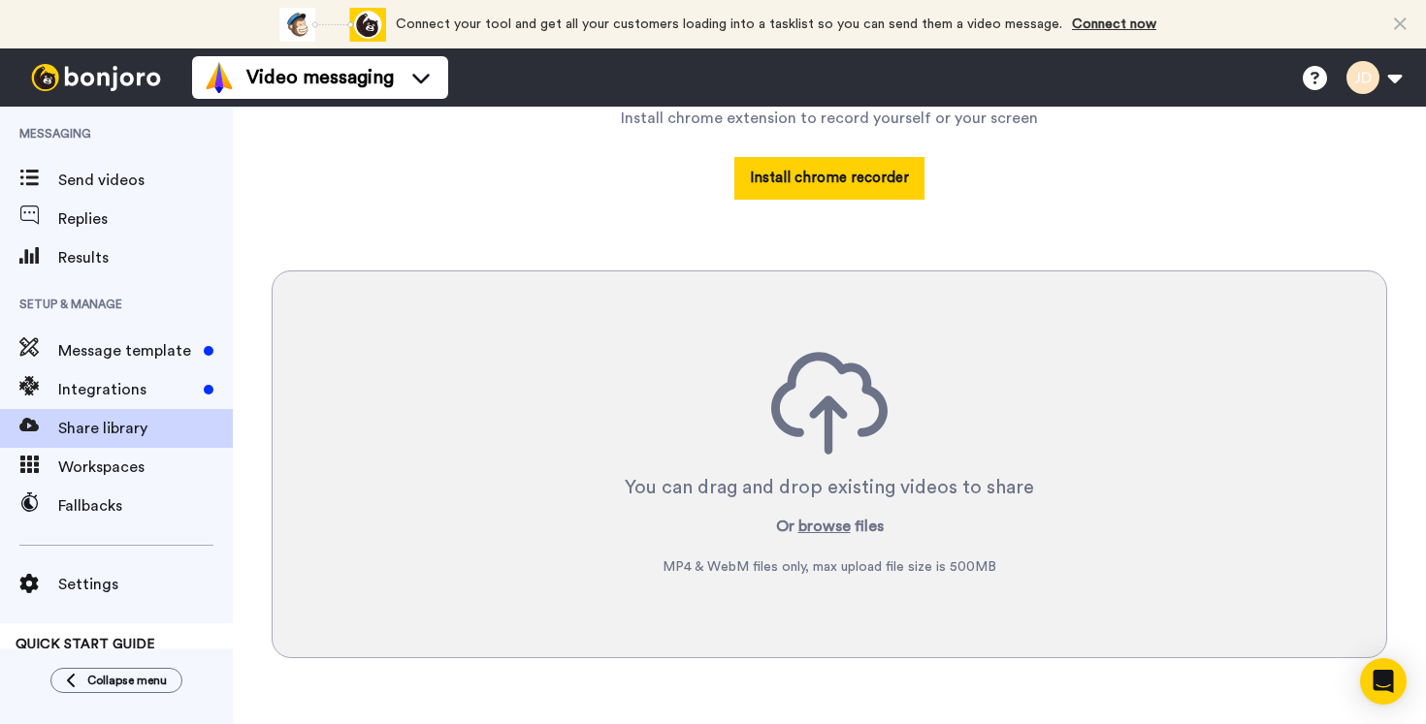
scroll to position [326, 0]
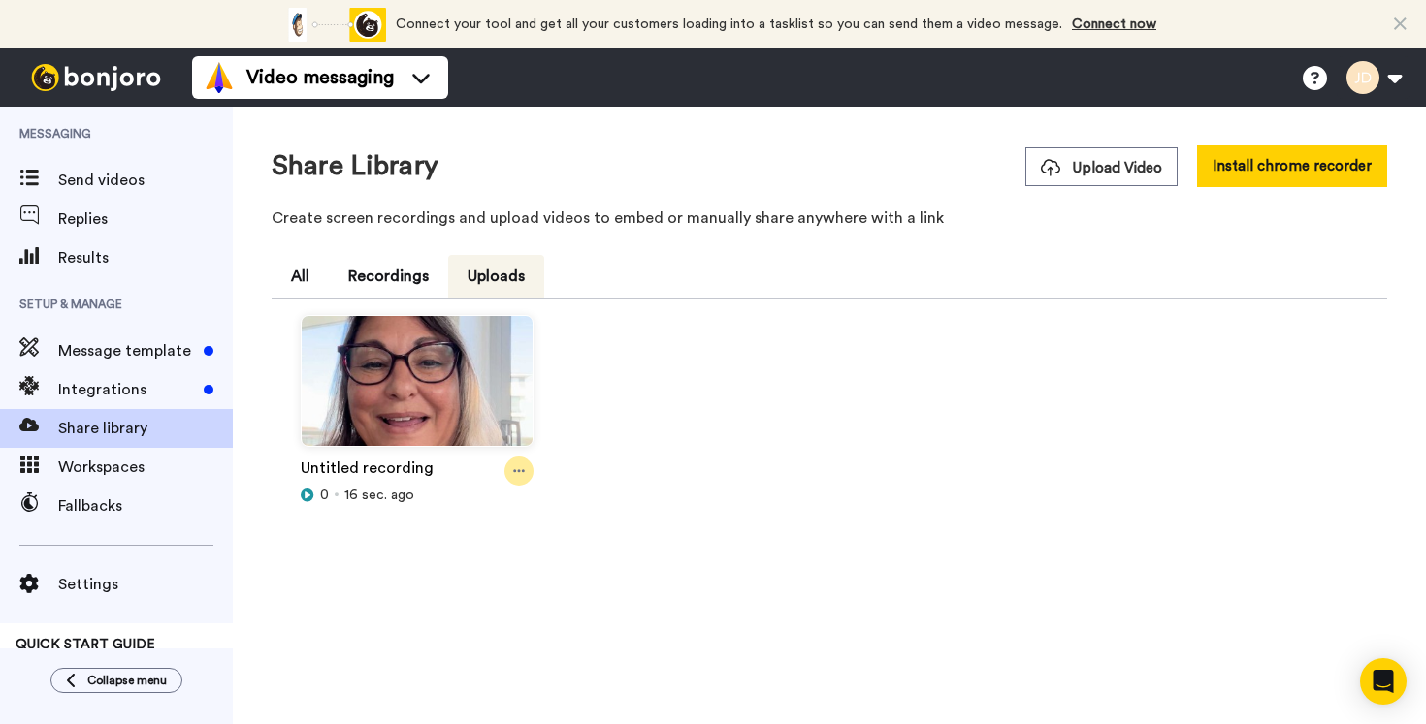
click at [517, 469] on icon at bounding box center [519, 472] width 12 height 14
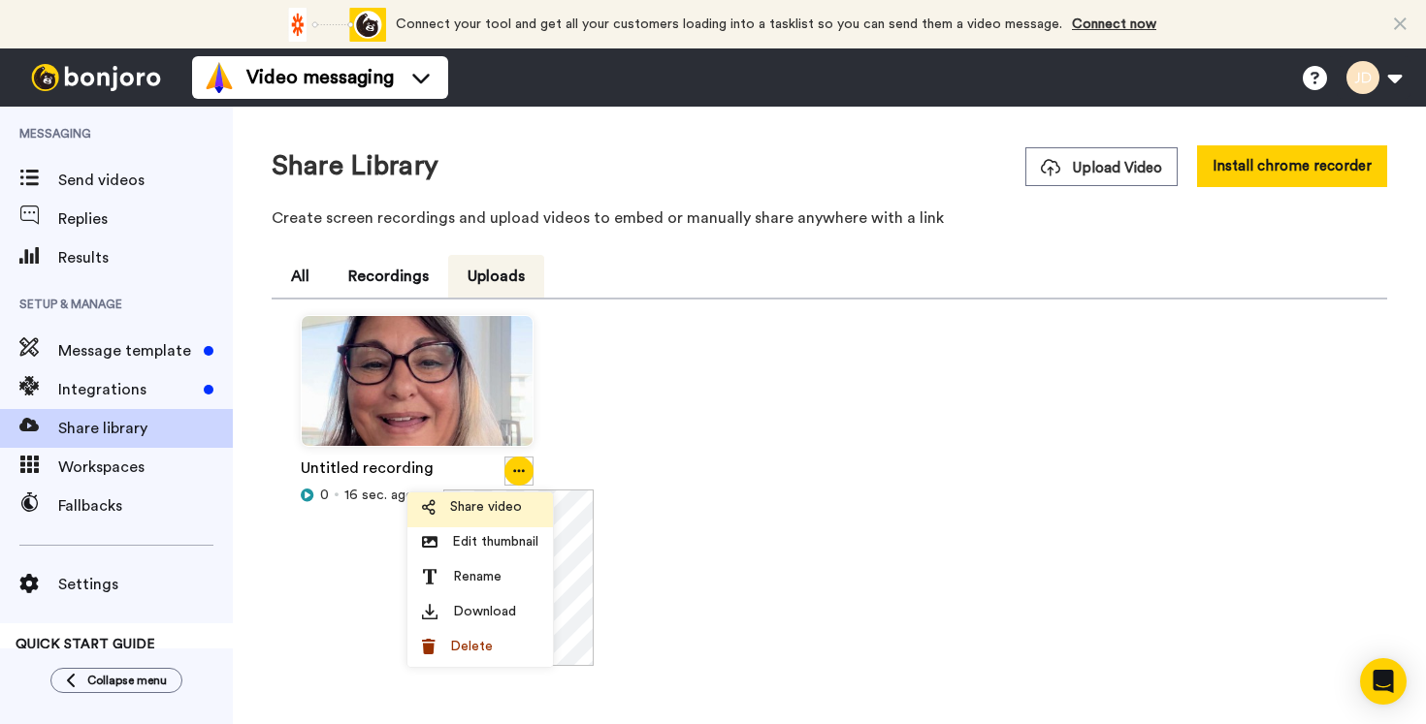
click at [469, 504] on span "Share video" at bounding box center [486, 506] width 72 height 19
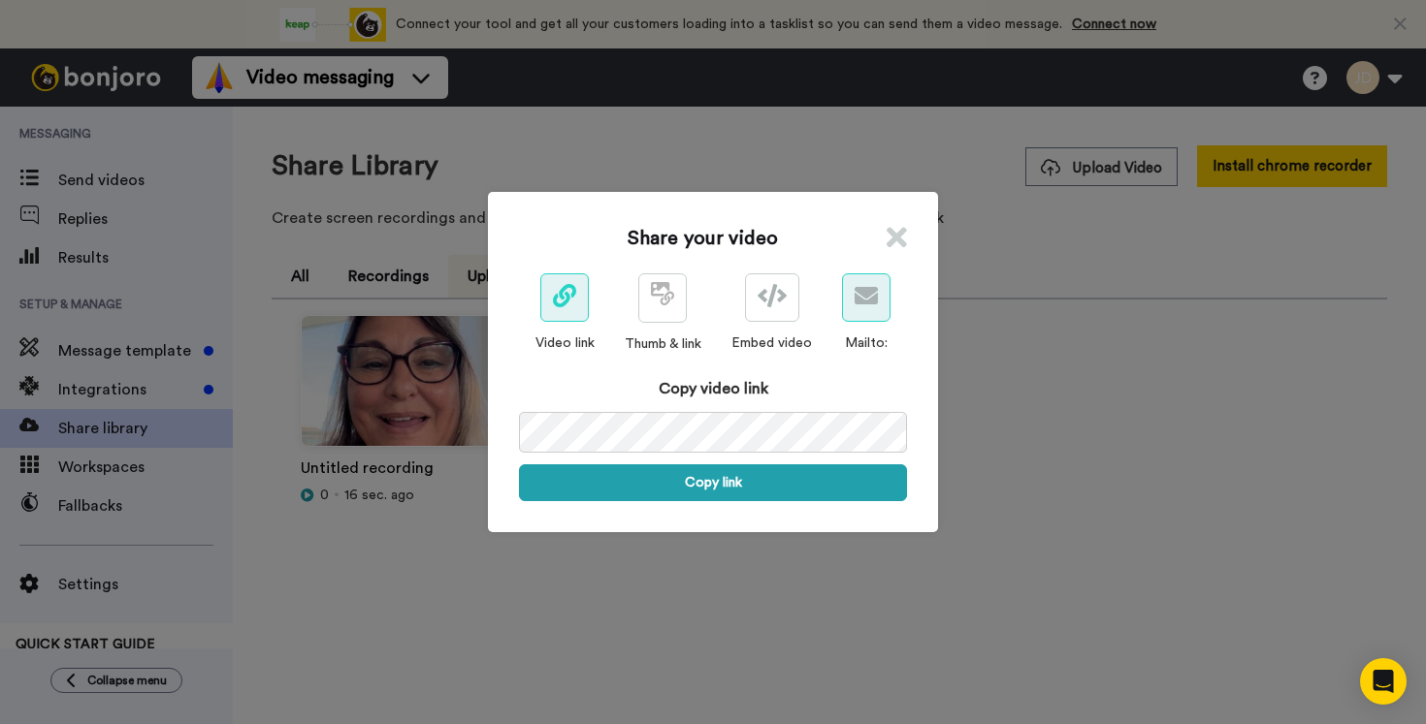
click at [861, 292] on icon at bounding box center [865, 295] width 23 height 23
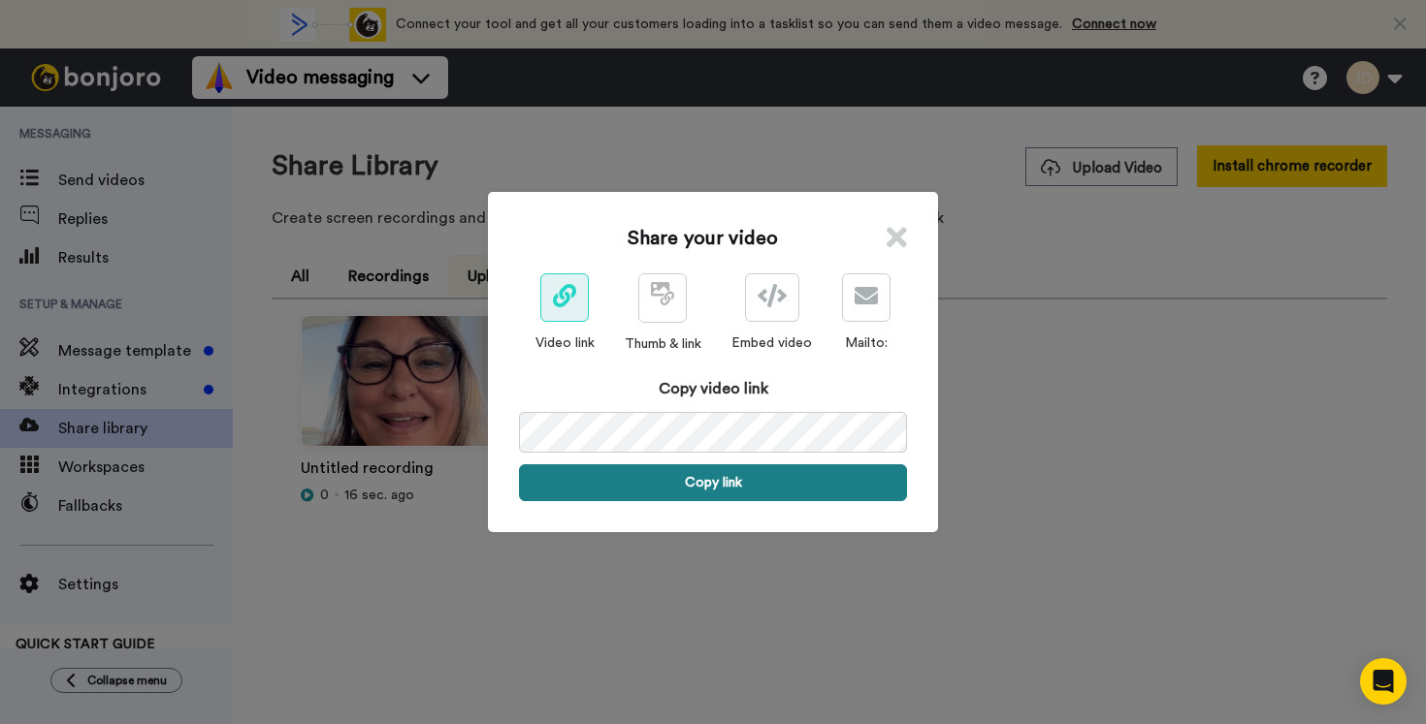
click at [702, 484] on button "Copy link" at bounding box center [713, 483] width 388 height 37
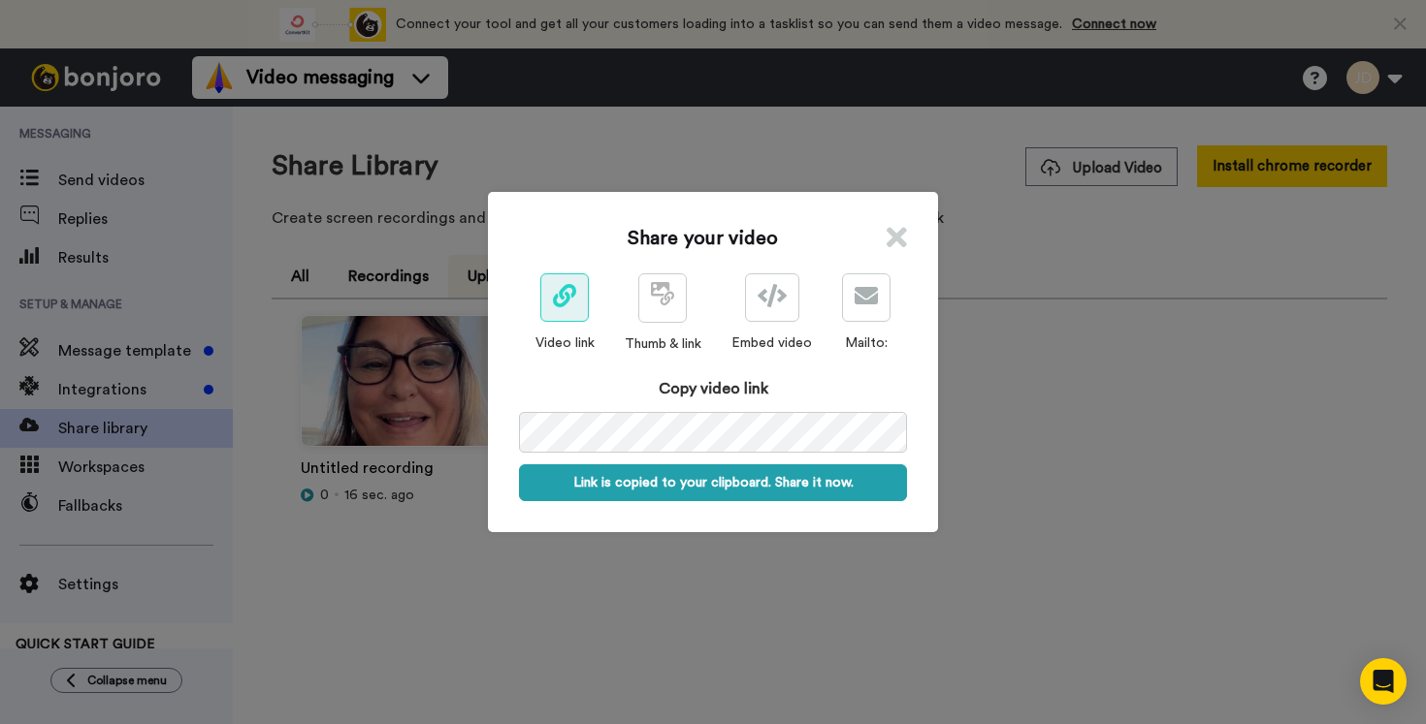
click at [721, 553] on div "Share your video Video link Thumb & link Embed video Mailto: Copy video link Li…" at bounding box center [713, 362] width 1426 height 724
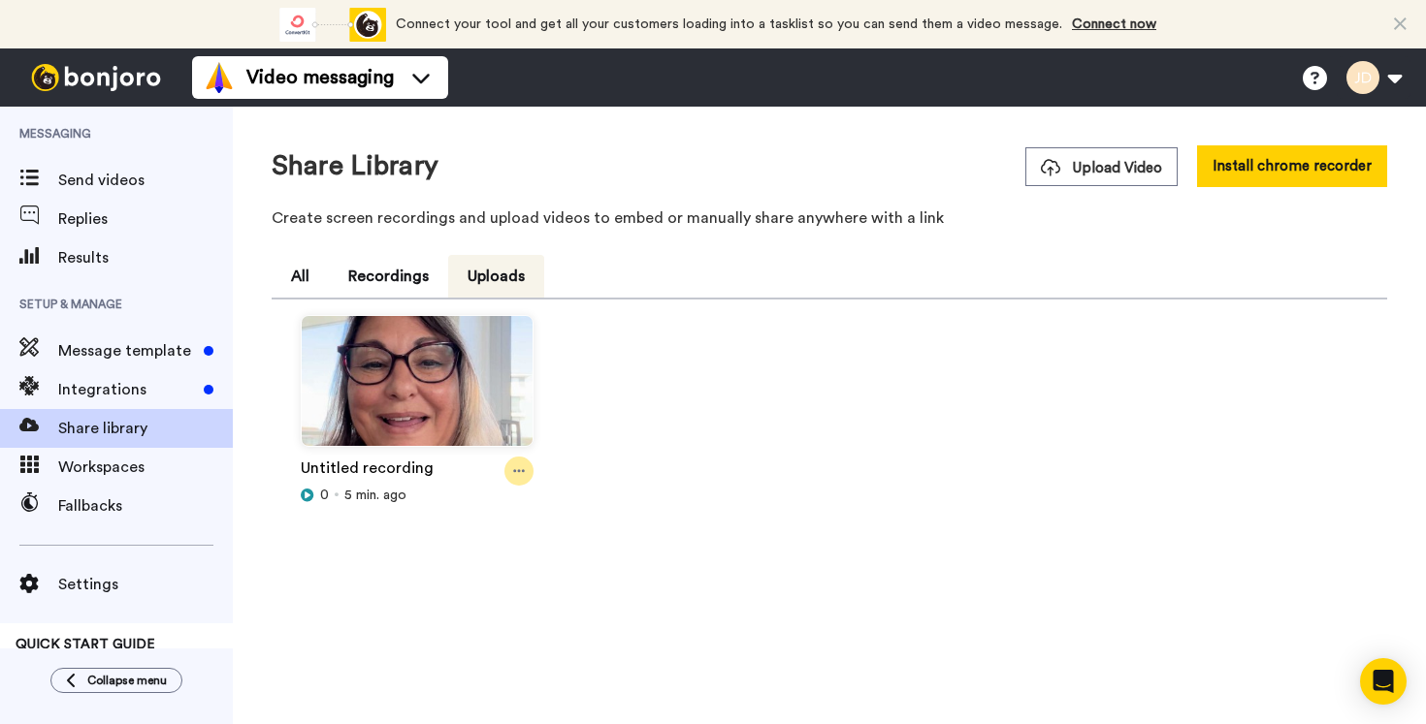
click at [514, 466] on icon at bounding box center [519, 472] width 12 height 14
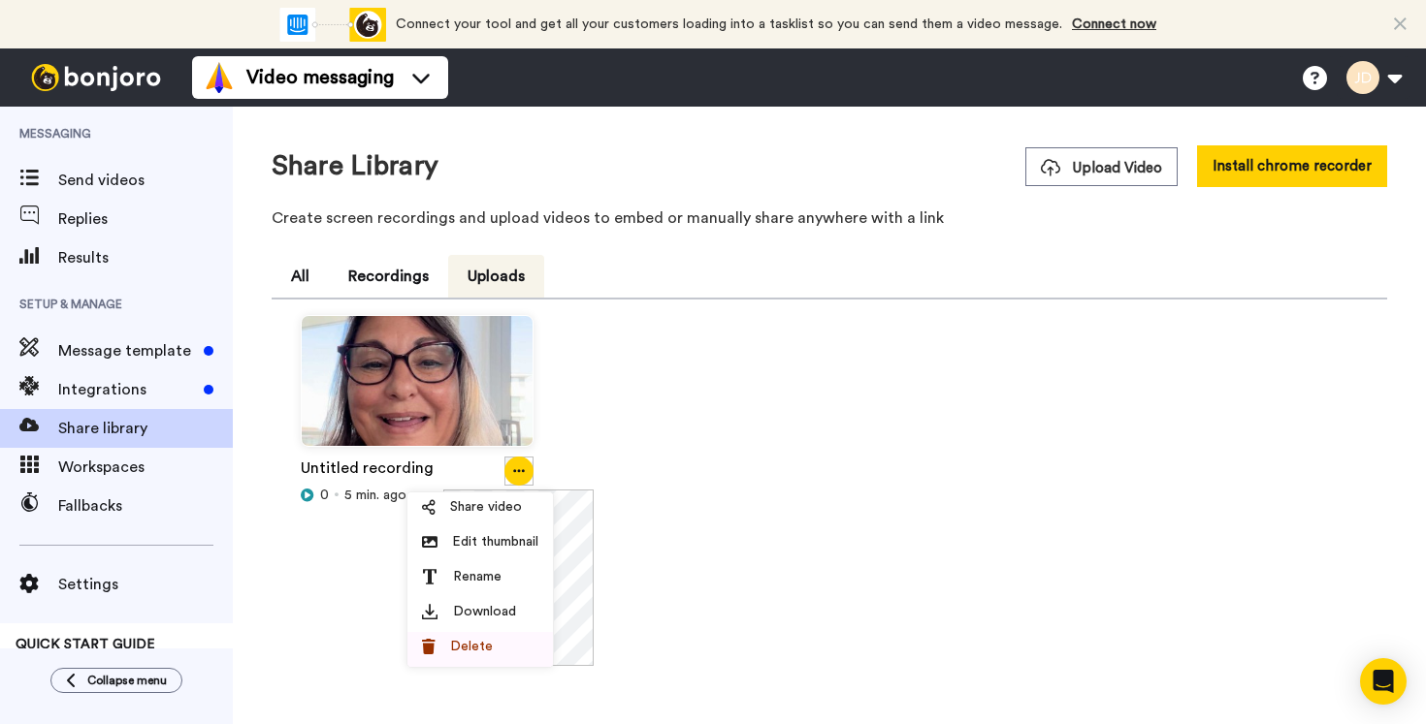
click at [455, 651] on span "Delete" at bounding box center [471, 646] width 43 height 19
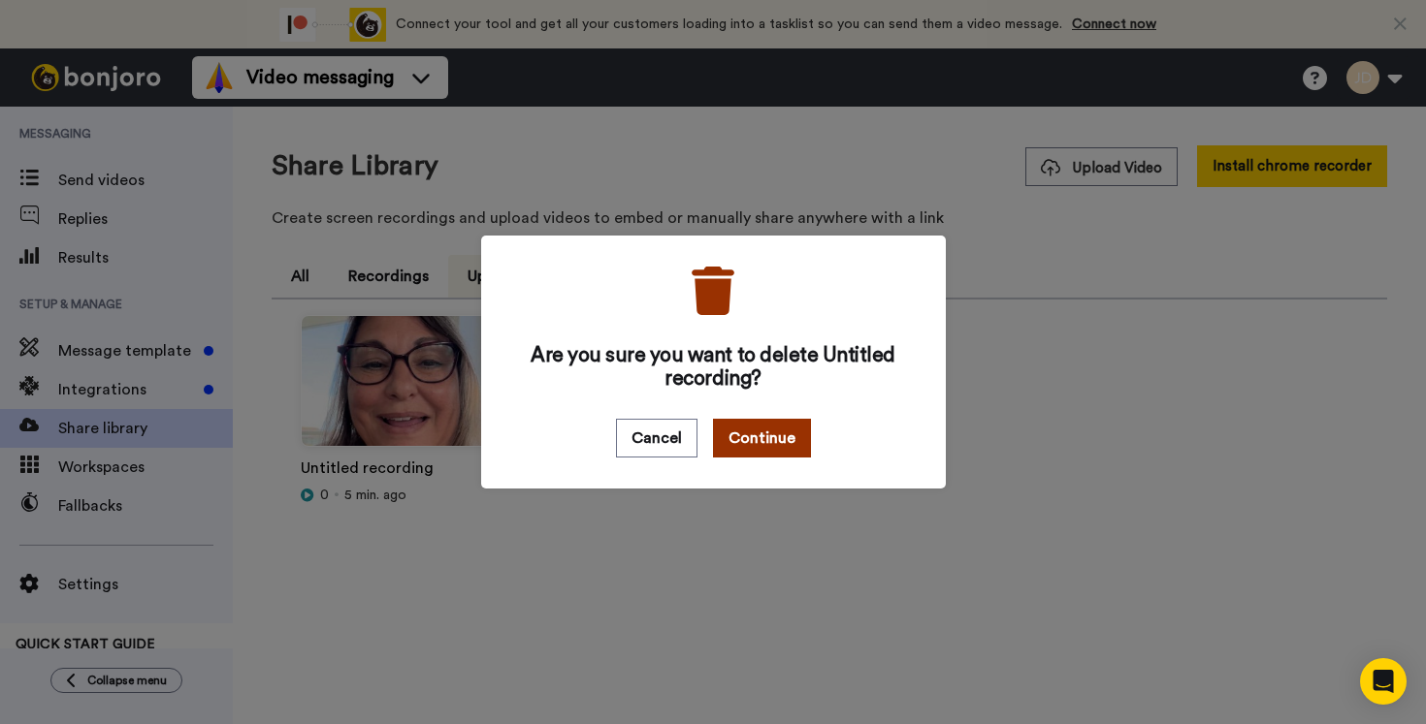
click at [742, 440] on button "Continue" at bounding box center [762, 438] width 98 height 39
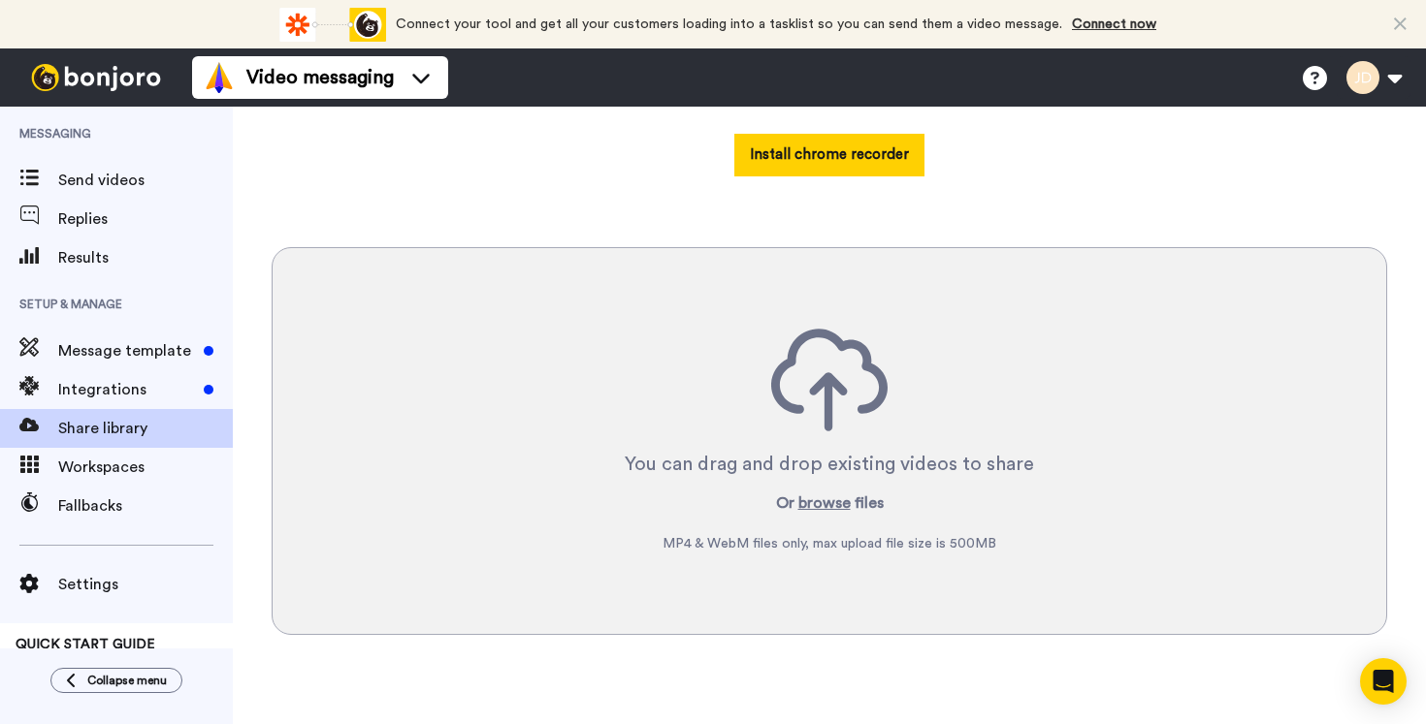
scroll to position [350, 0]
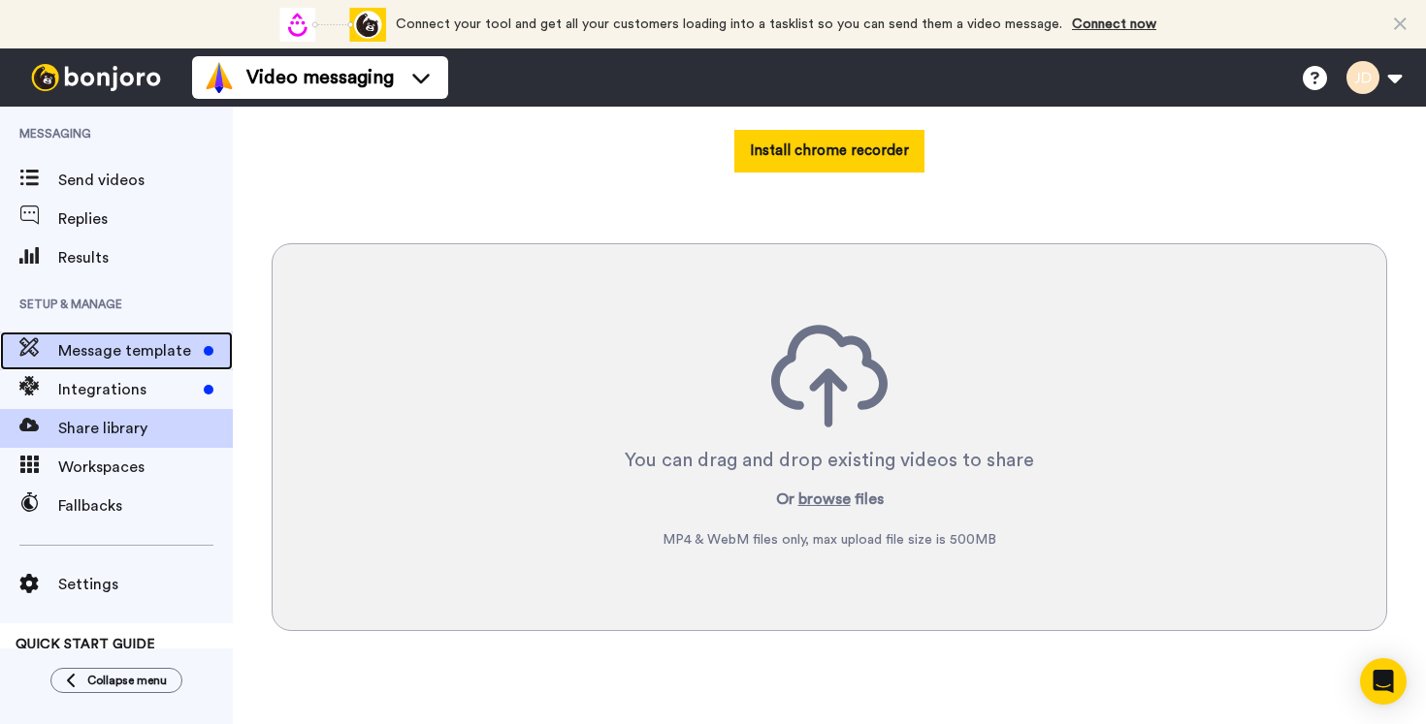
click at [90, 350] on span "Message template" at bounding box center [127, 350] width 138 height 23
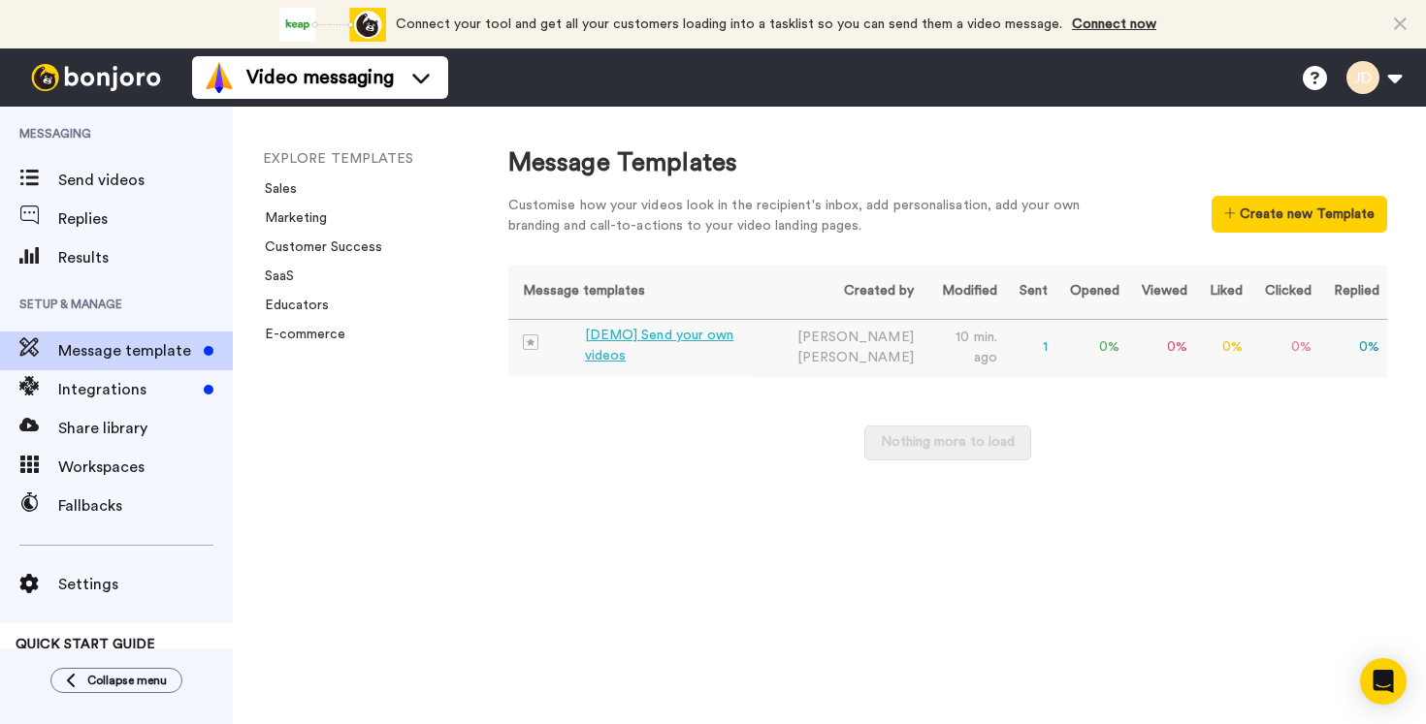
click at [639, 344] on div "[DEMO] Send your own videos" at bounding box center [664, 346] width 158 height 41
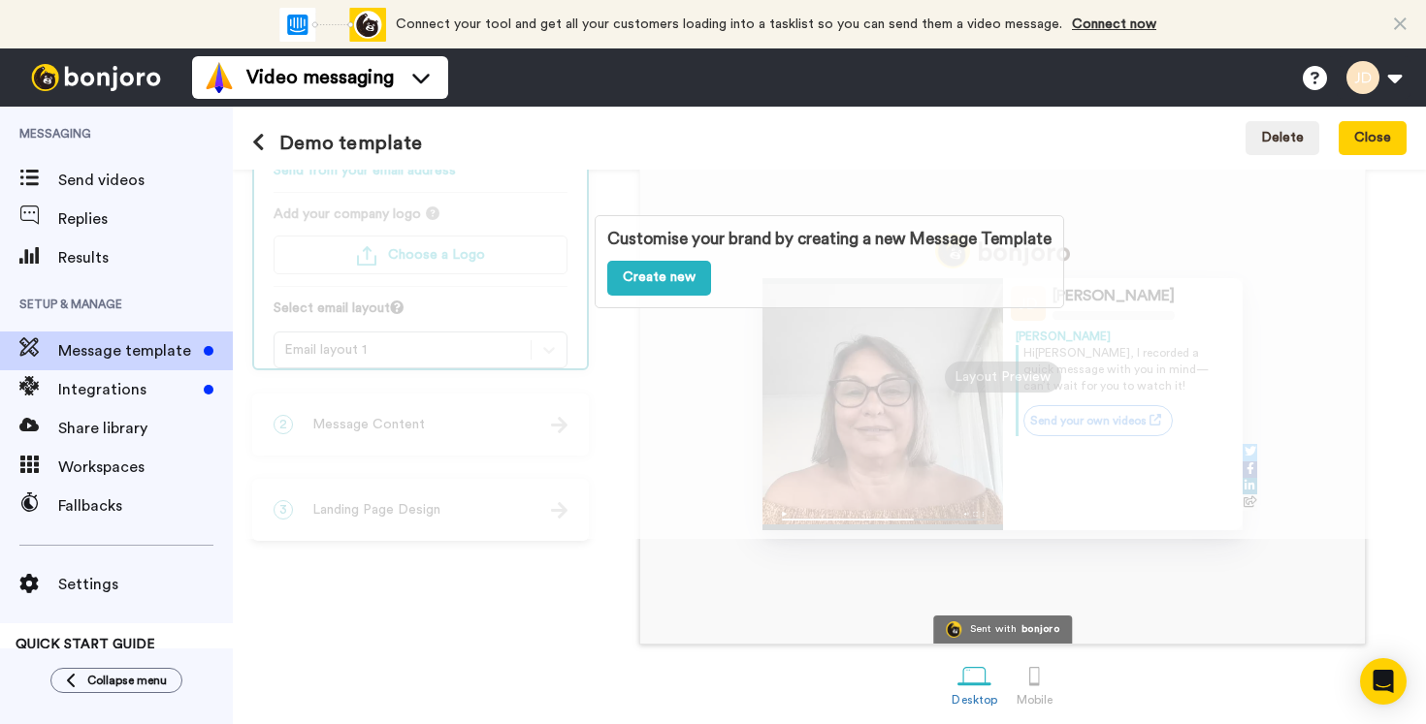
scroll to position [194, 0]
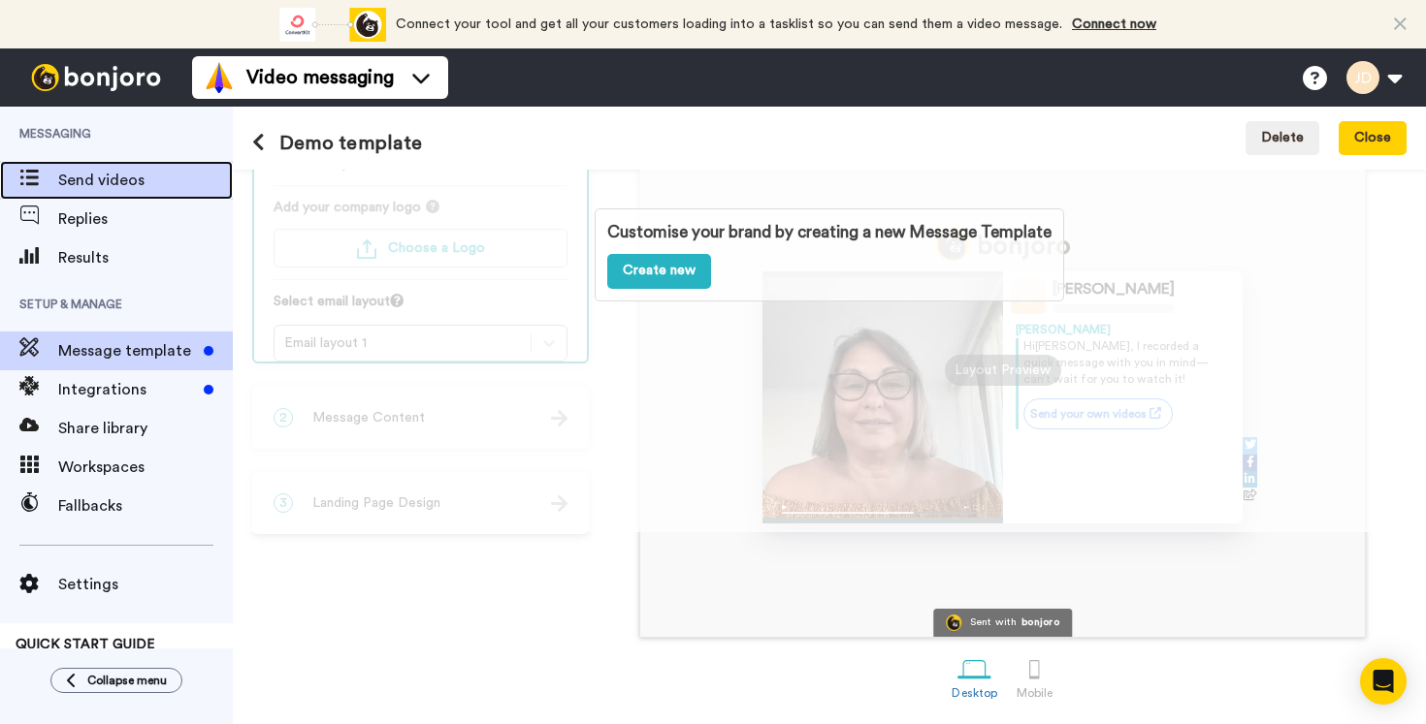
click at [81, 178] on span "Send videos" at bounding box center [145, 180] width 175 height 23
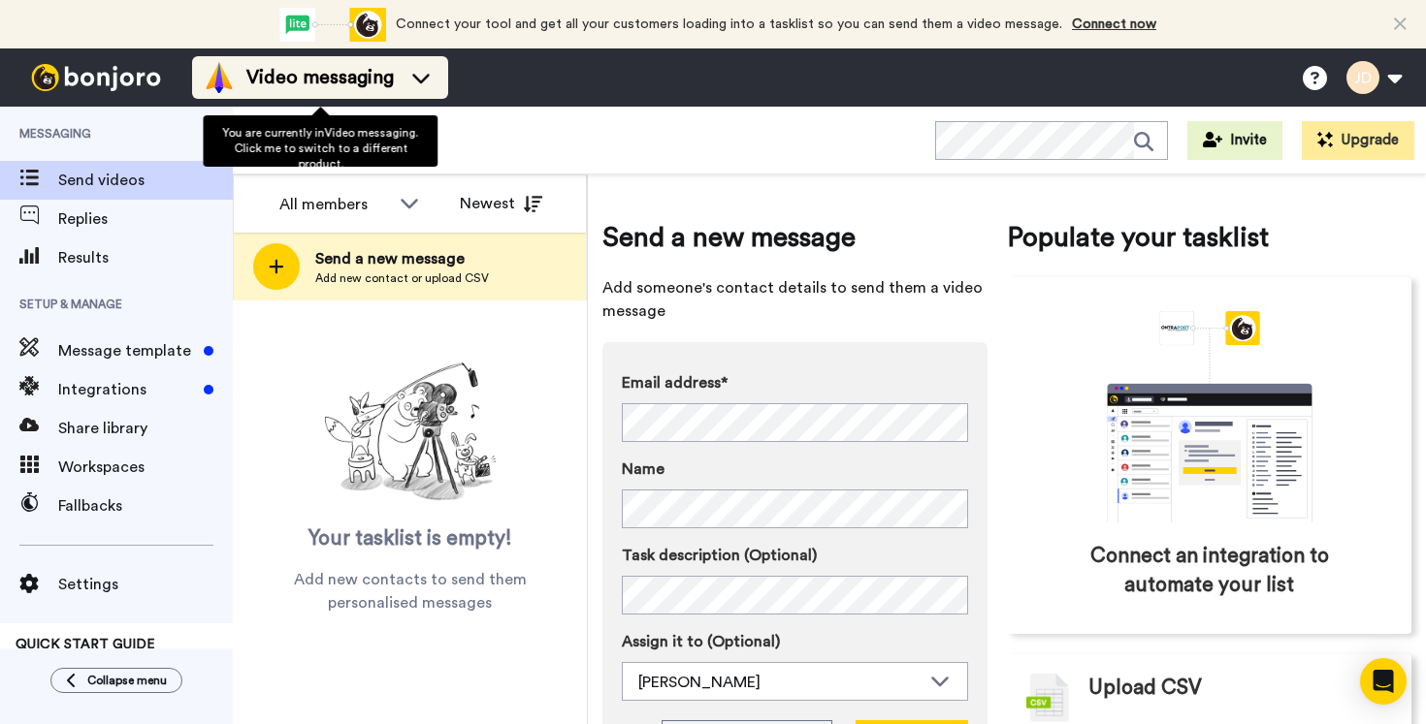
click at [413, 69] on icon at bounding box center [420, 77] width 31 height 19
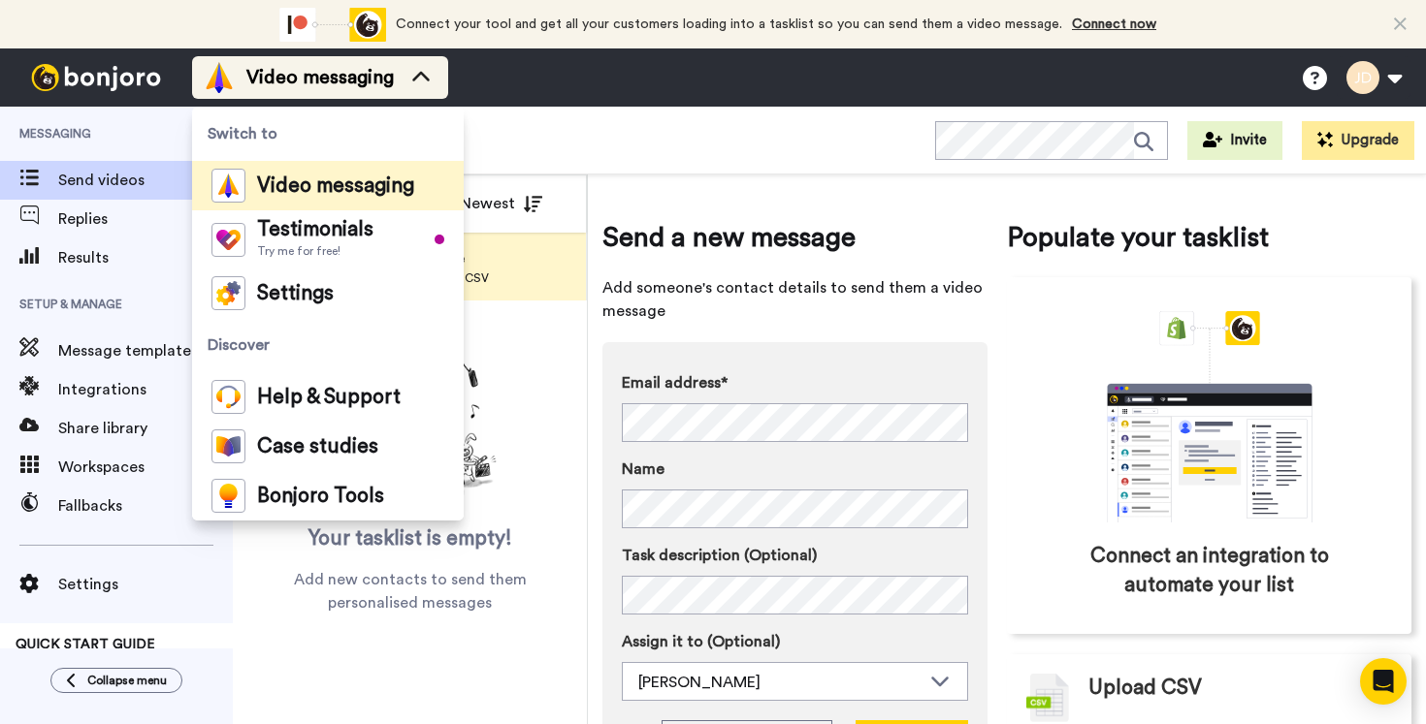
click at [413, 69] on icon at bounding box center [420, 77] width 31 height 19
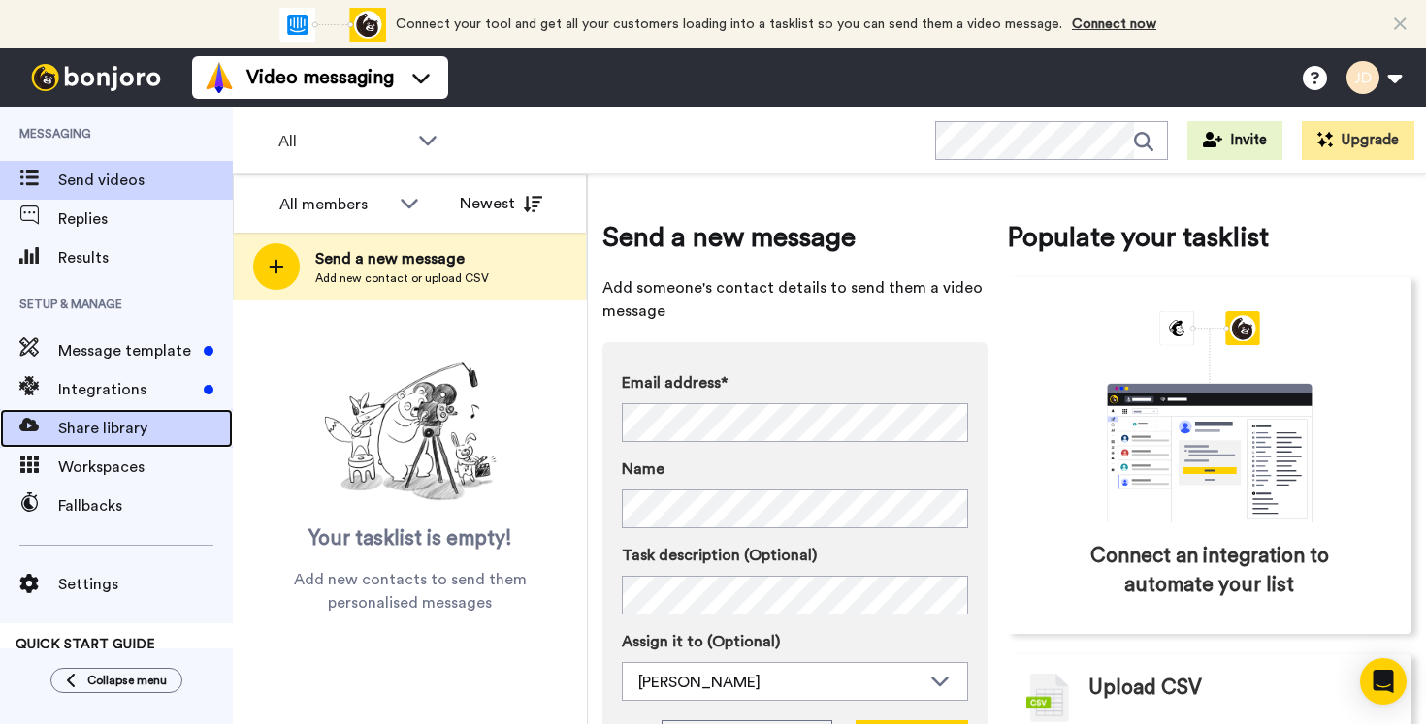
click at [81, 430] on span "Share library" at bounding box center [145, 428] width 175 height 23
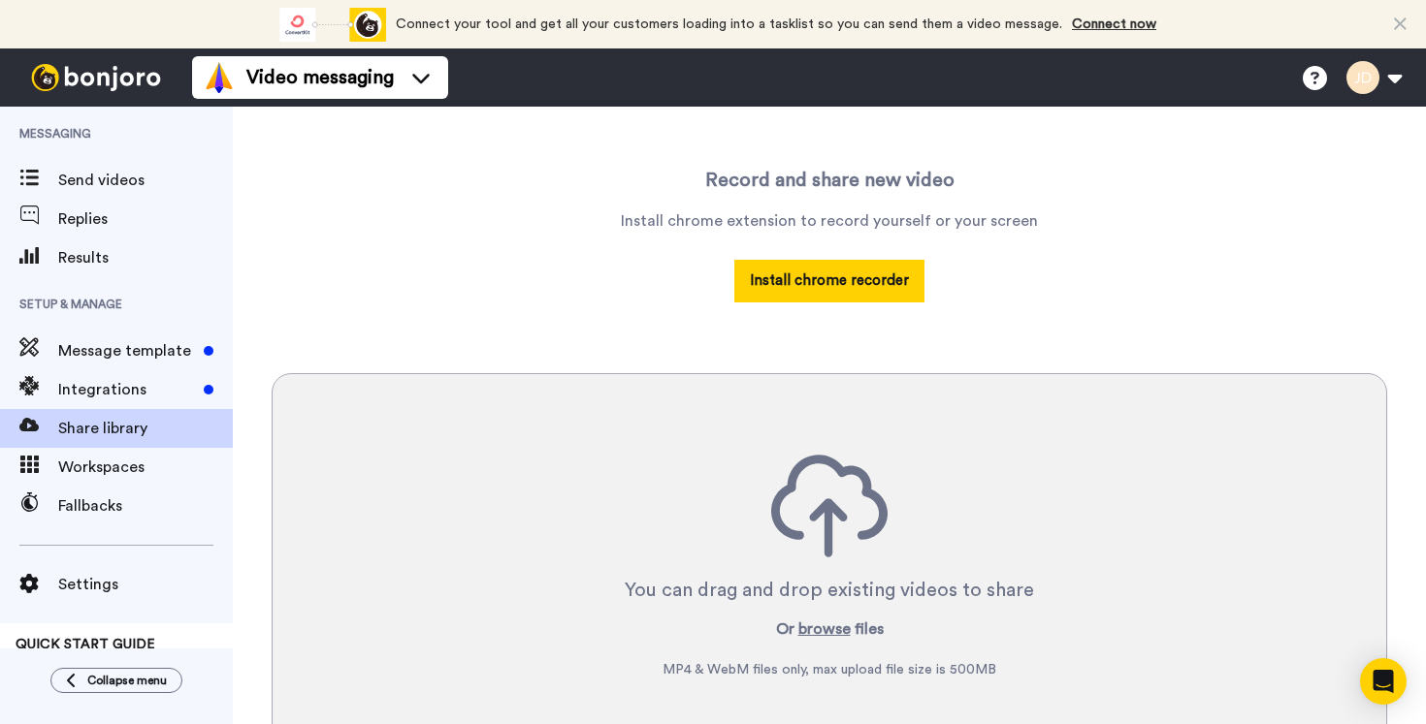
scroll to position [350, 0]
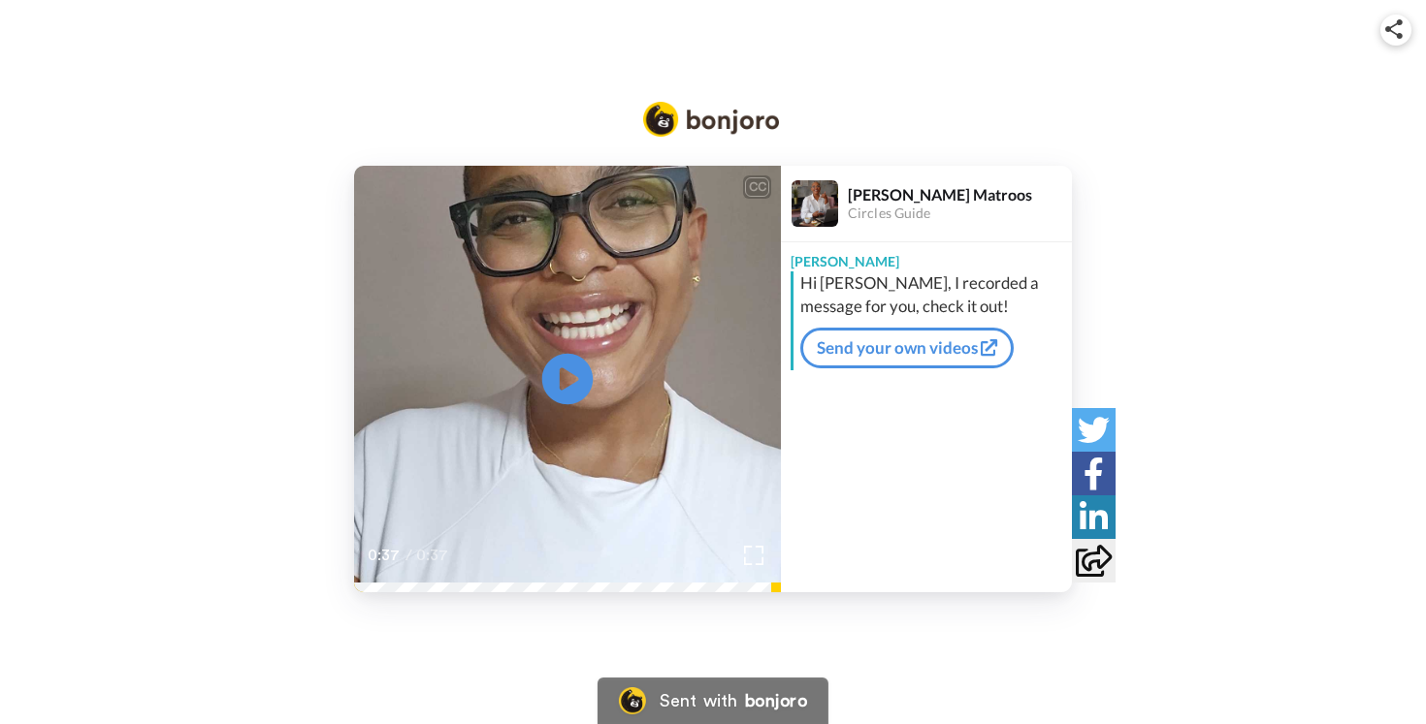
click at [570, 382] on icon "Play/Pause" at bounding box center [567, 379] width 51 height 92
click at [567, 354] on icon at bounding box center [567, 378] width 51 height 51
click at [579, 369] on icon at bounding box center [567, 378] width 51 height 51
click at [564, 363] on icon at bounding box center [567, 378] width 51 height 51
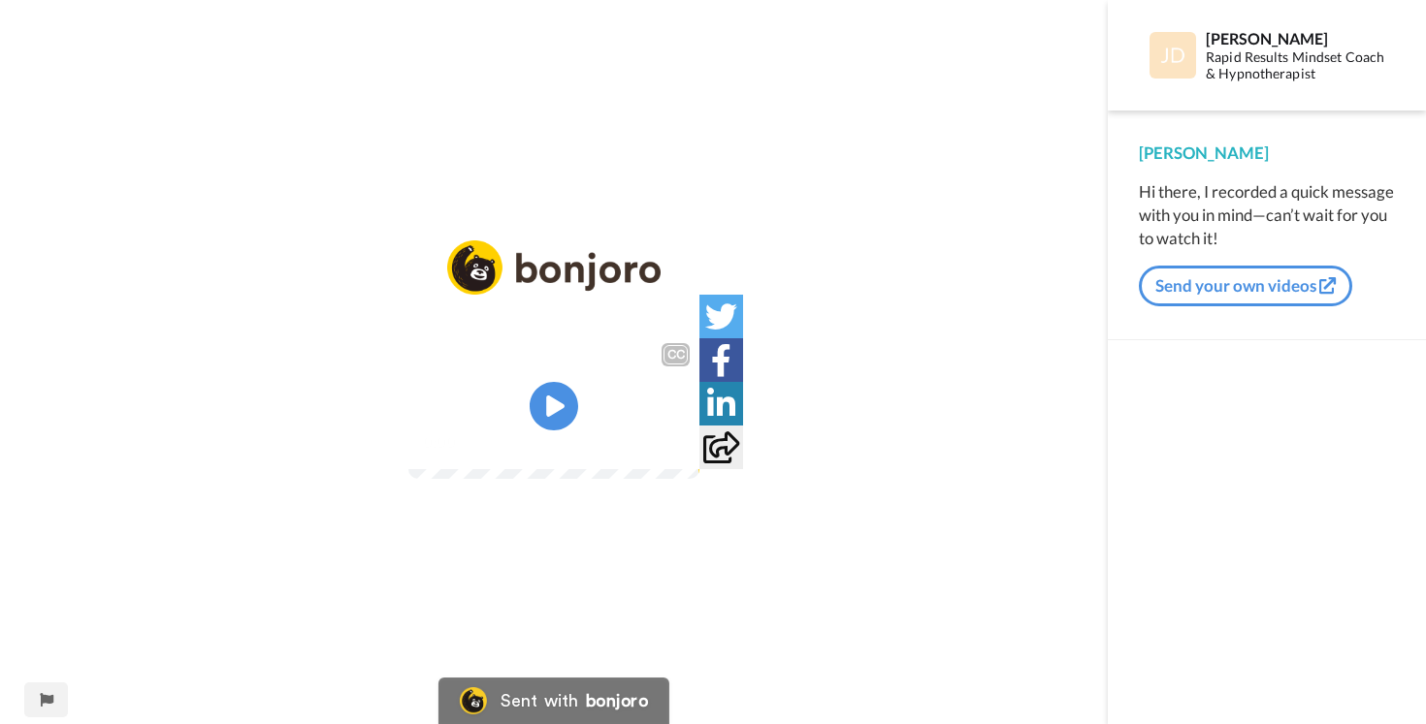
click at [1174, 47] on img at bounding box center [1172, 55] width 47 height 47
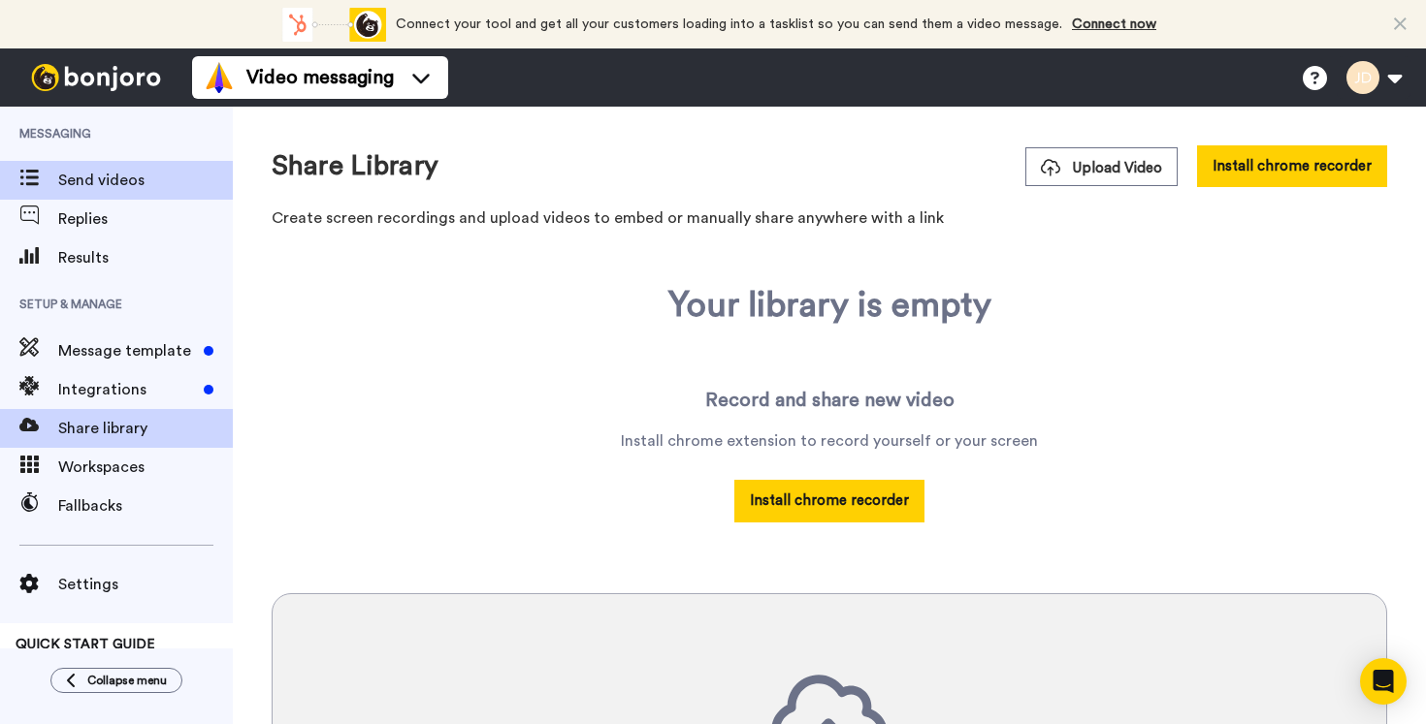
scroll to position [350, 0]
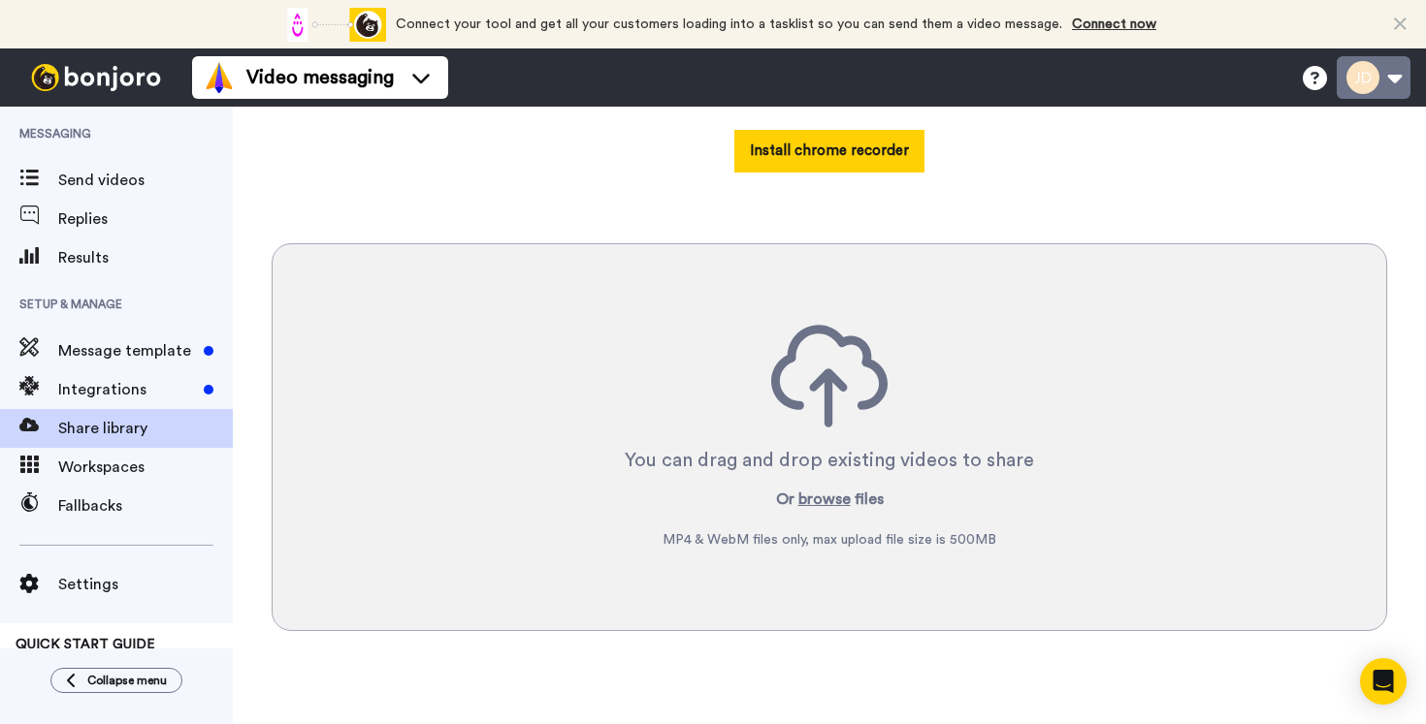
click at [1392, 70] on button at bounding box center [1373, 77] width 74 height 43
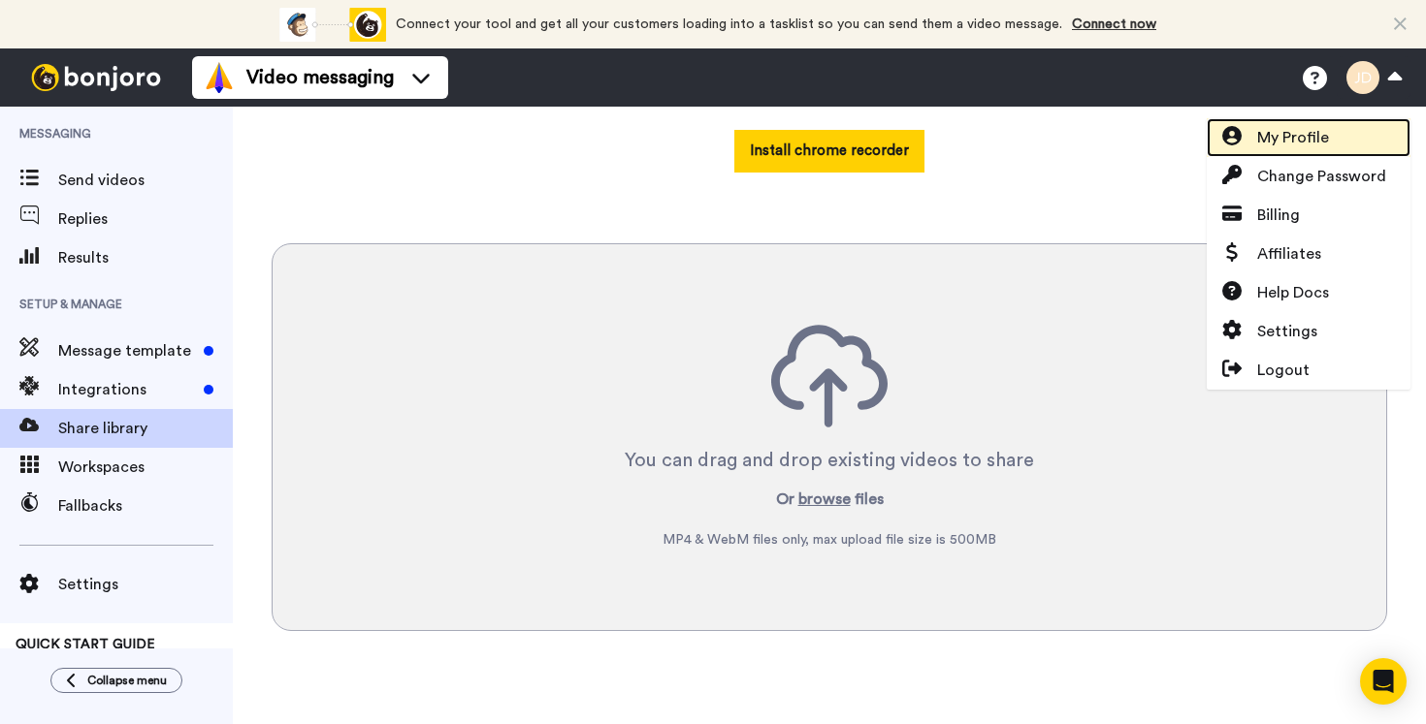
click at [1318, 137] on span "My Profile" at bounding box center [1293, 137] width 72 height 23
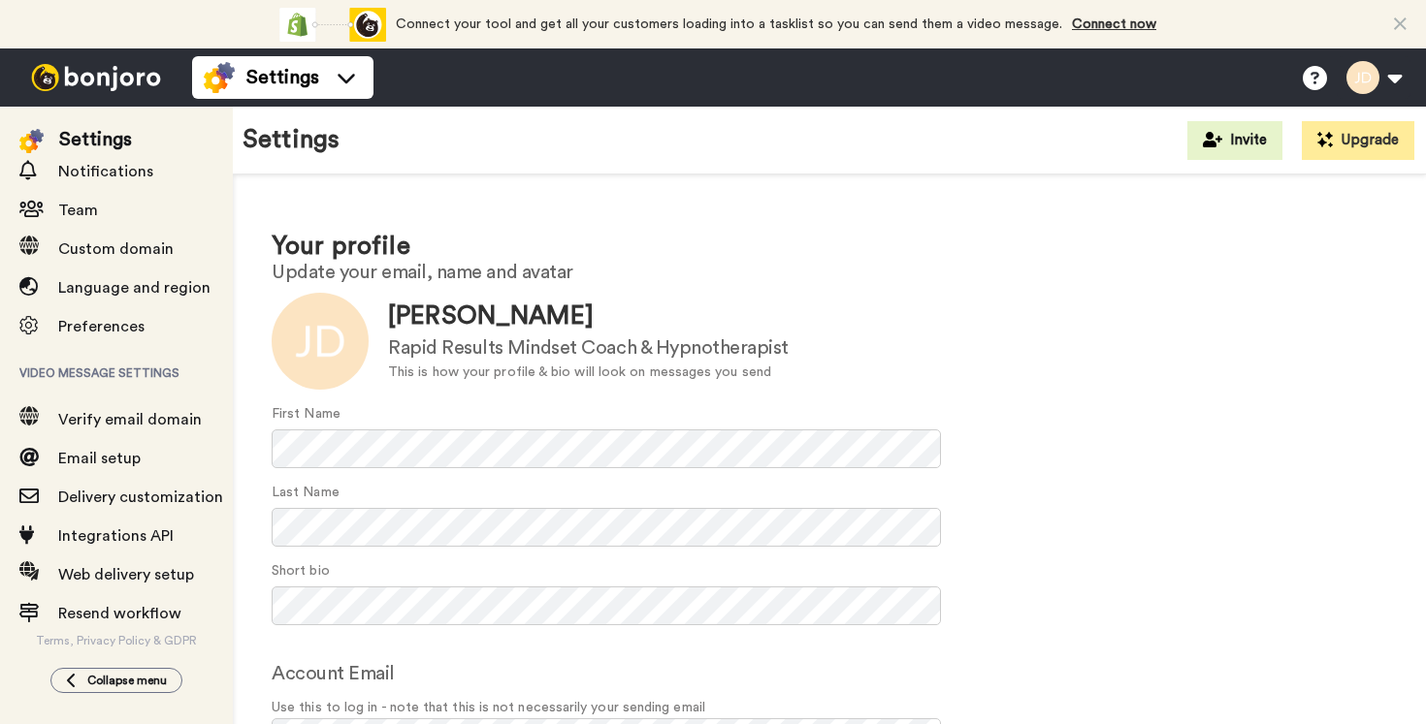
scroll to position [75, 0]
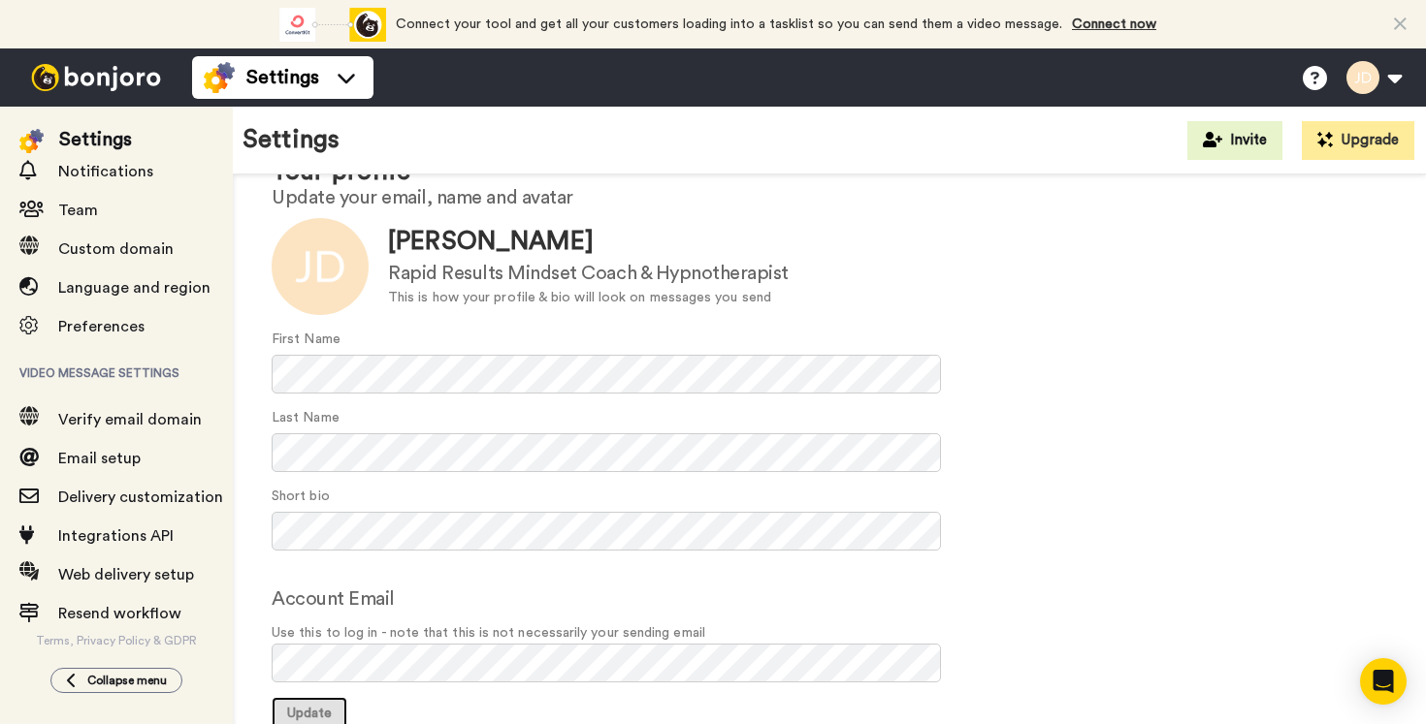
click at [288, 702] on button "Update" at bounding box center [310, 714] width 76 height 35
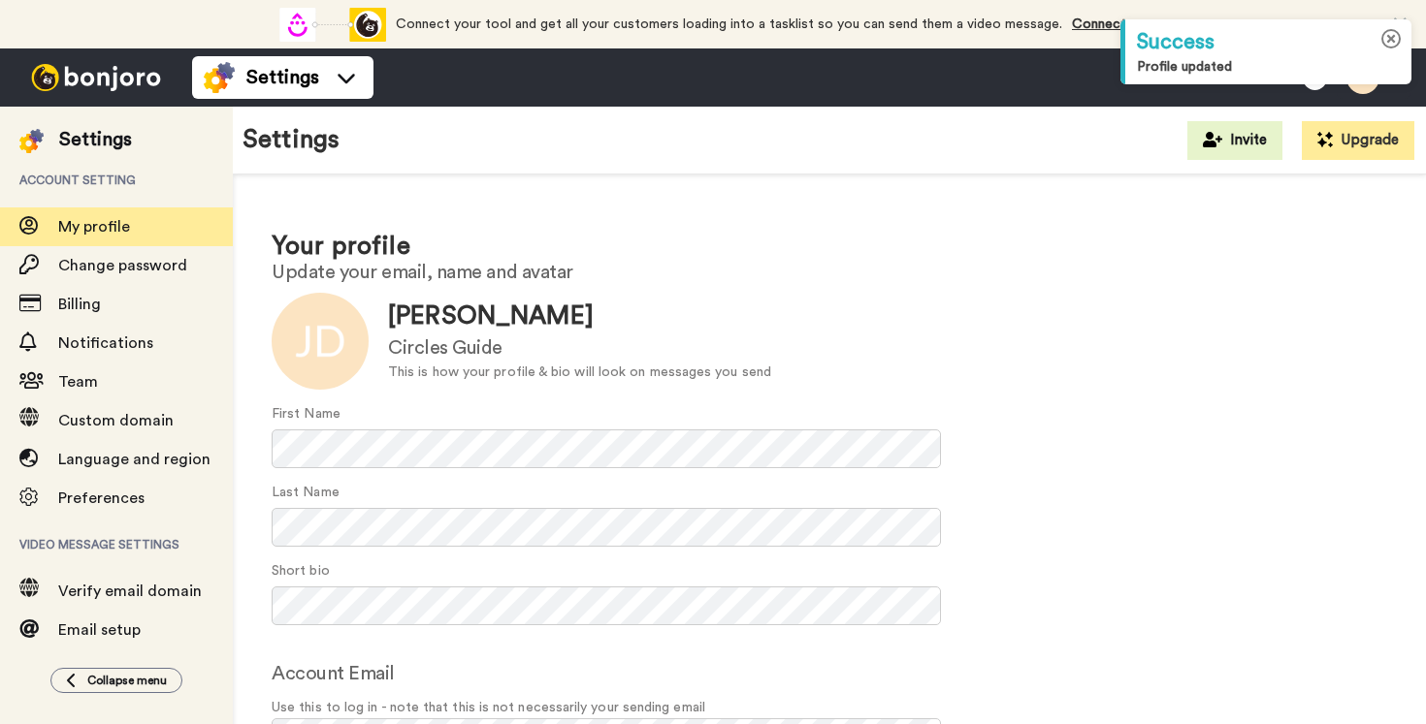
click at [1394, 43] on icon at bounding box center [1391, 39] width 20 height 20
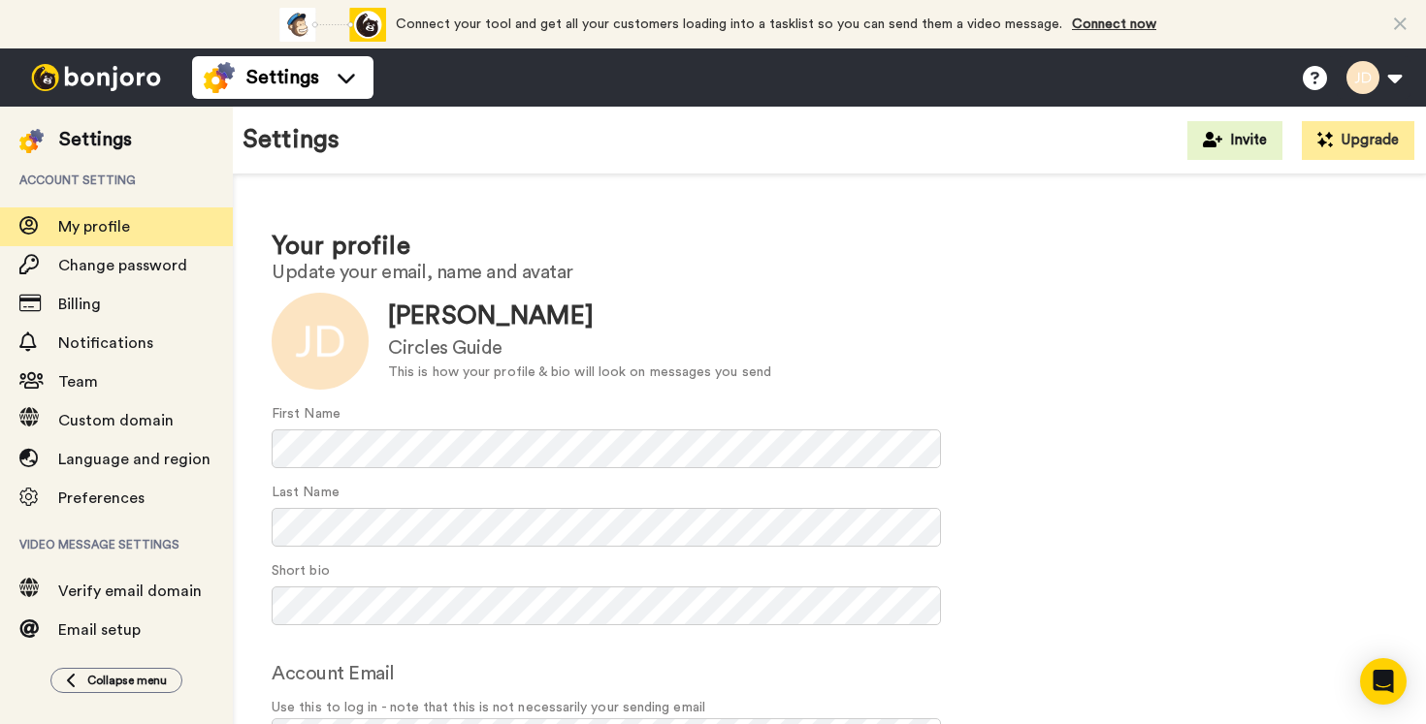
click at [121, 70] on img at bounding box center [95, 77] width 145 height 27
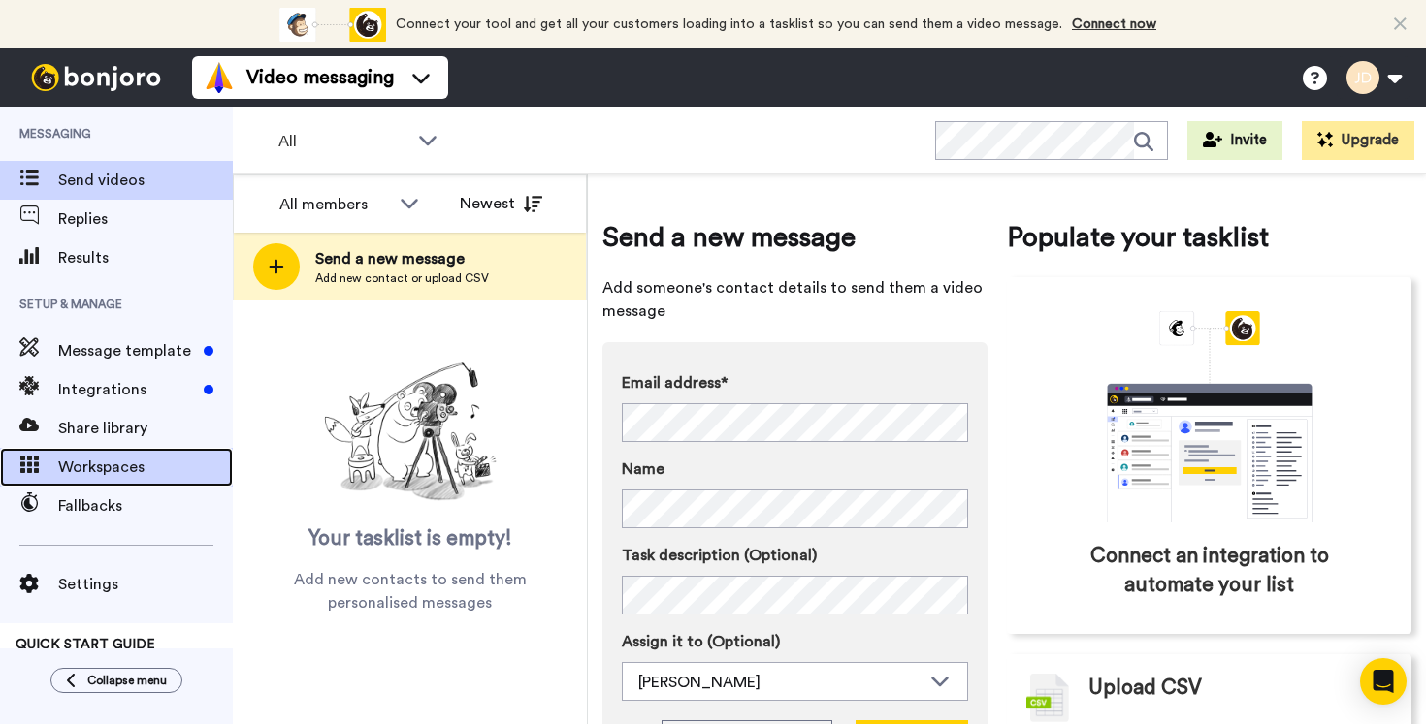
click at [87, 467] on span "Workspaces" at bounding box center [145, 467] width 175 height 23
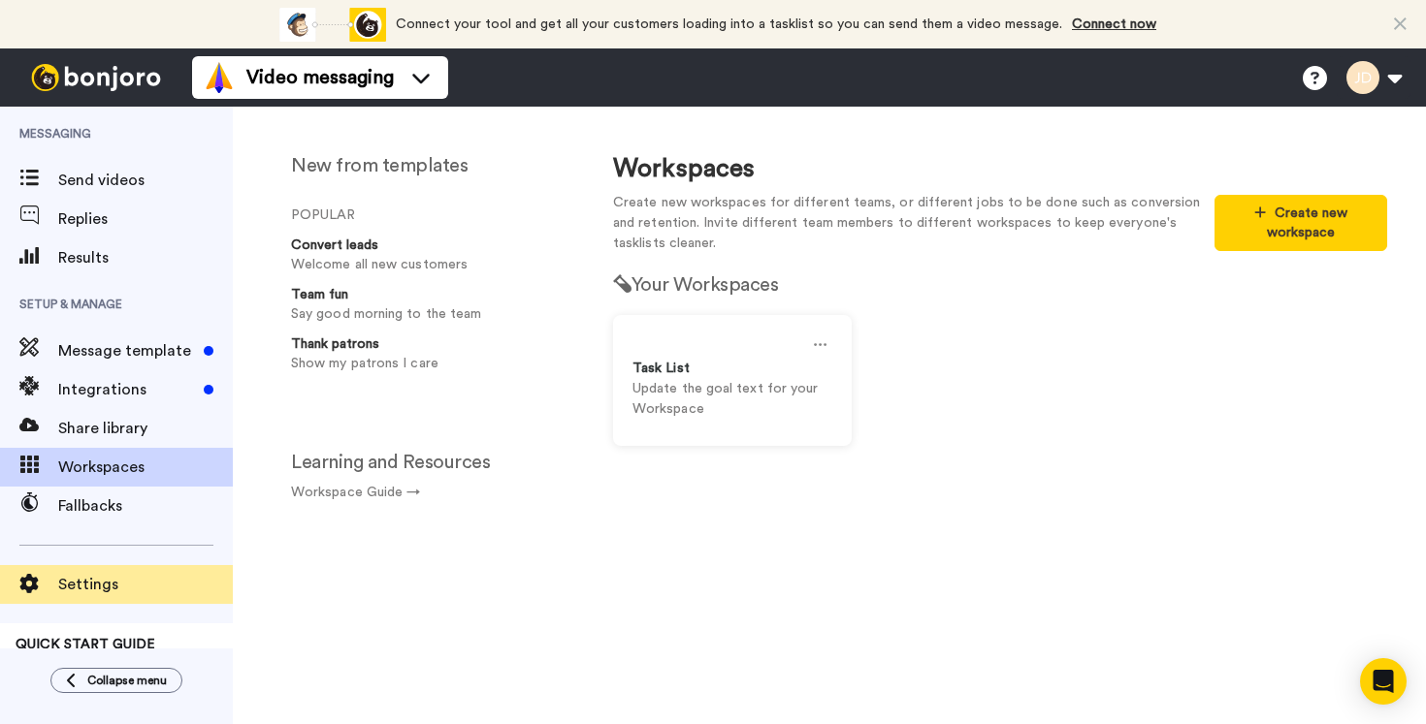
scroll to position [60, 0]
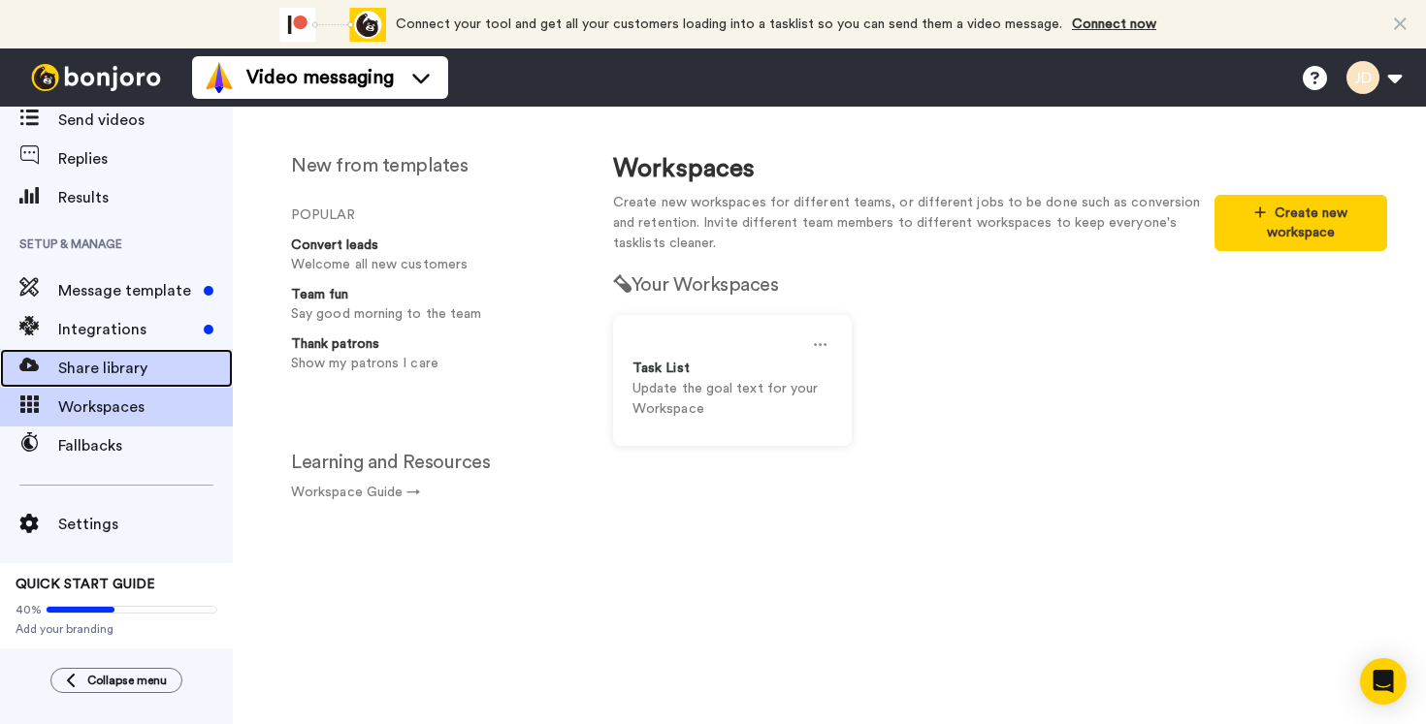
click at [99, 369] on span "Share library" at bounding box center [145, 368] width 175 height 23
